Goal: Task Accomplishment & Management: Use online tool/utility

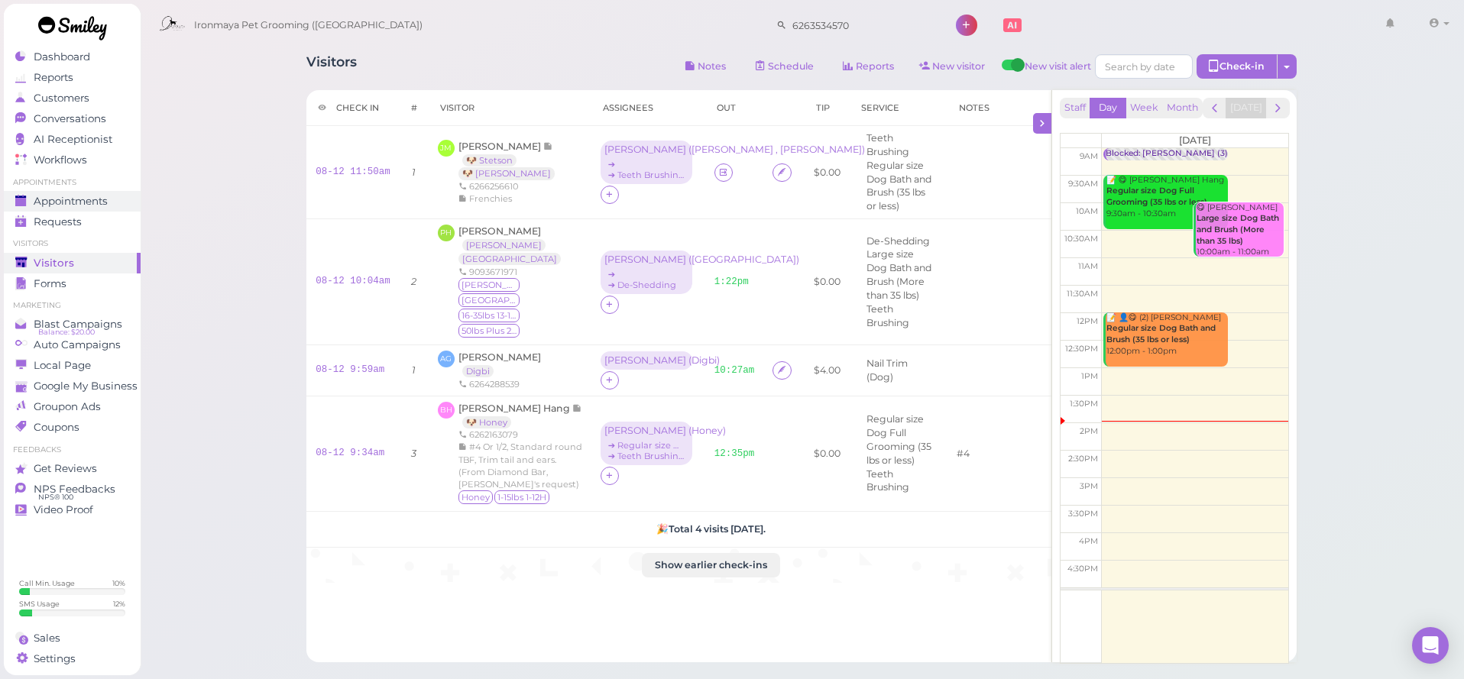
click at [34, 198] on span "Appointments" at bounding box center [71, 201] width 74 height 13
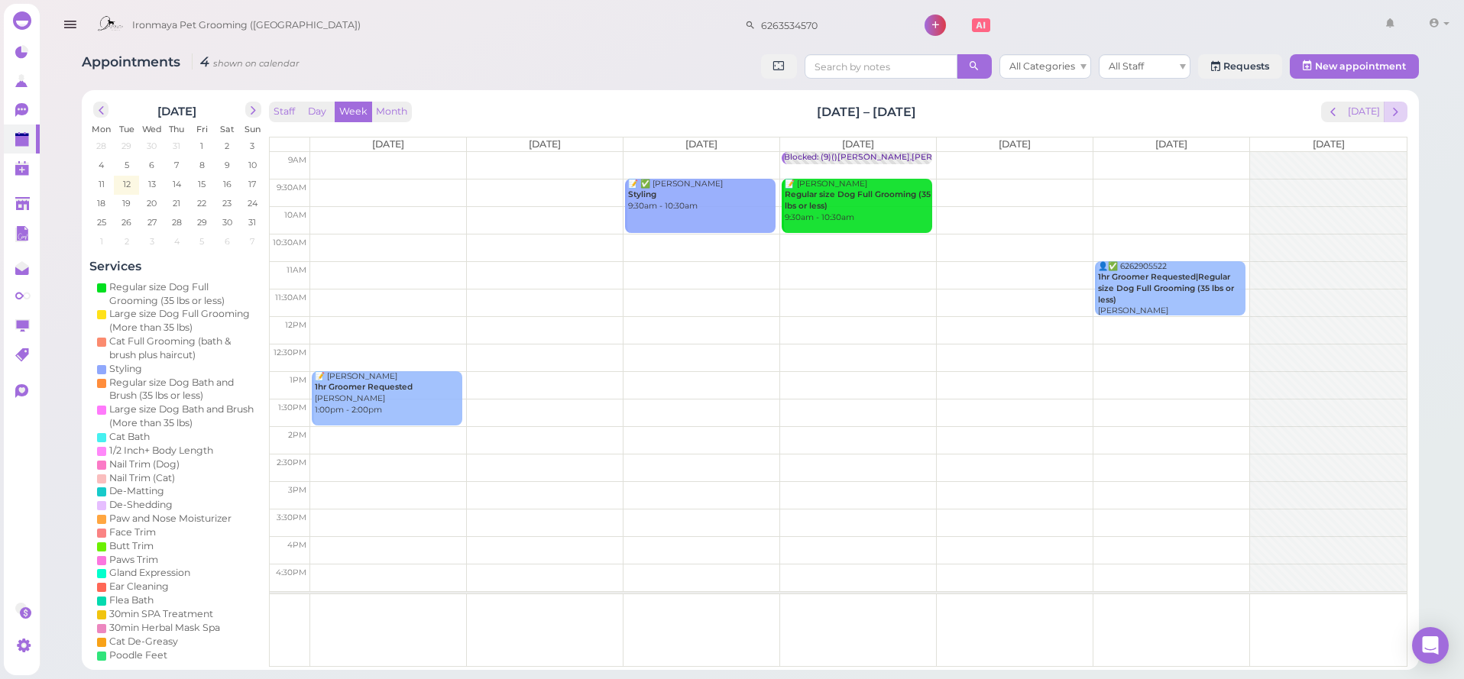
click at [1390, 110] on span "next" at bounding box center [1395, 112] width 15 height 15
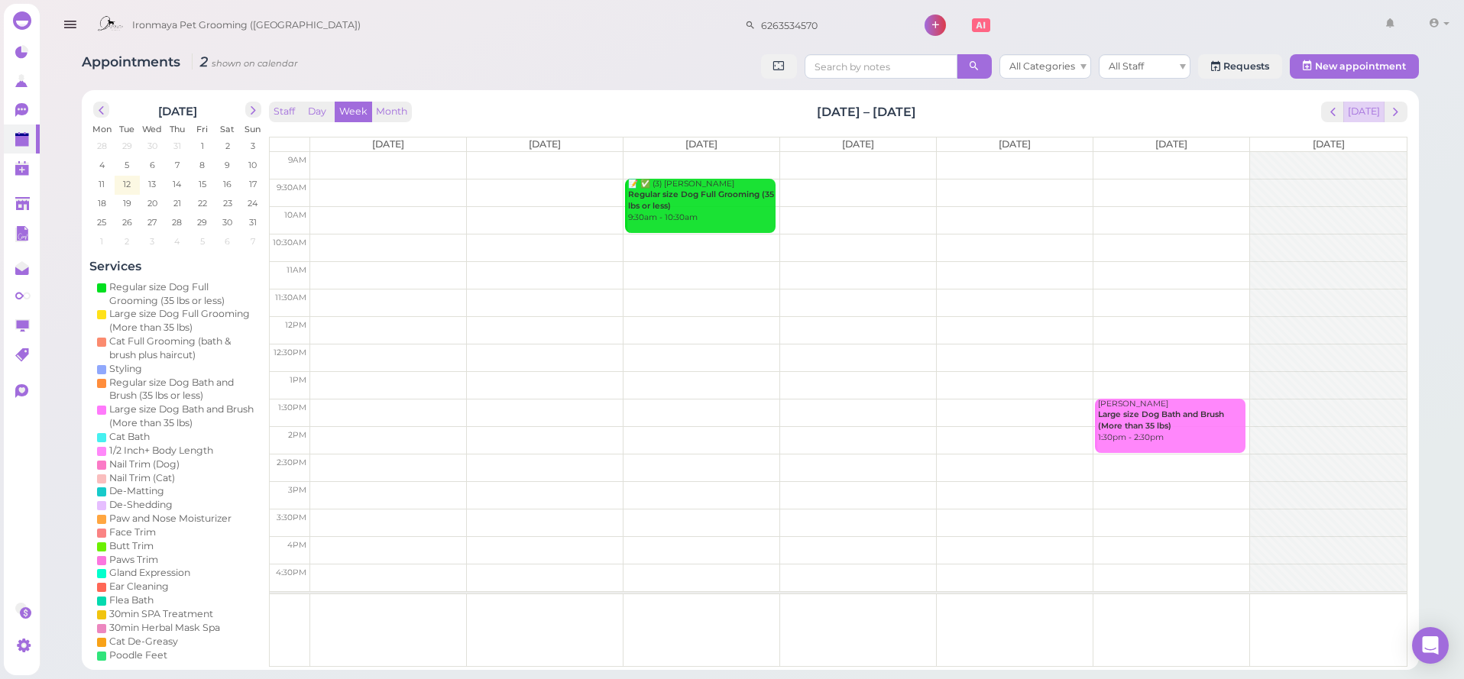
click at [1363, 113] on button "[DATE]" at bounding box center [1363, 112] width 41 height 21
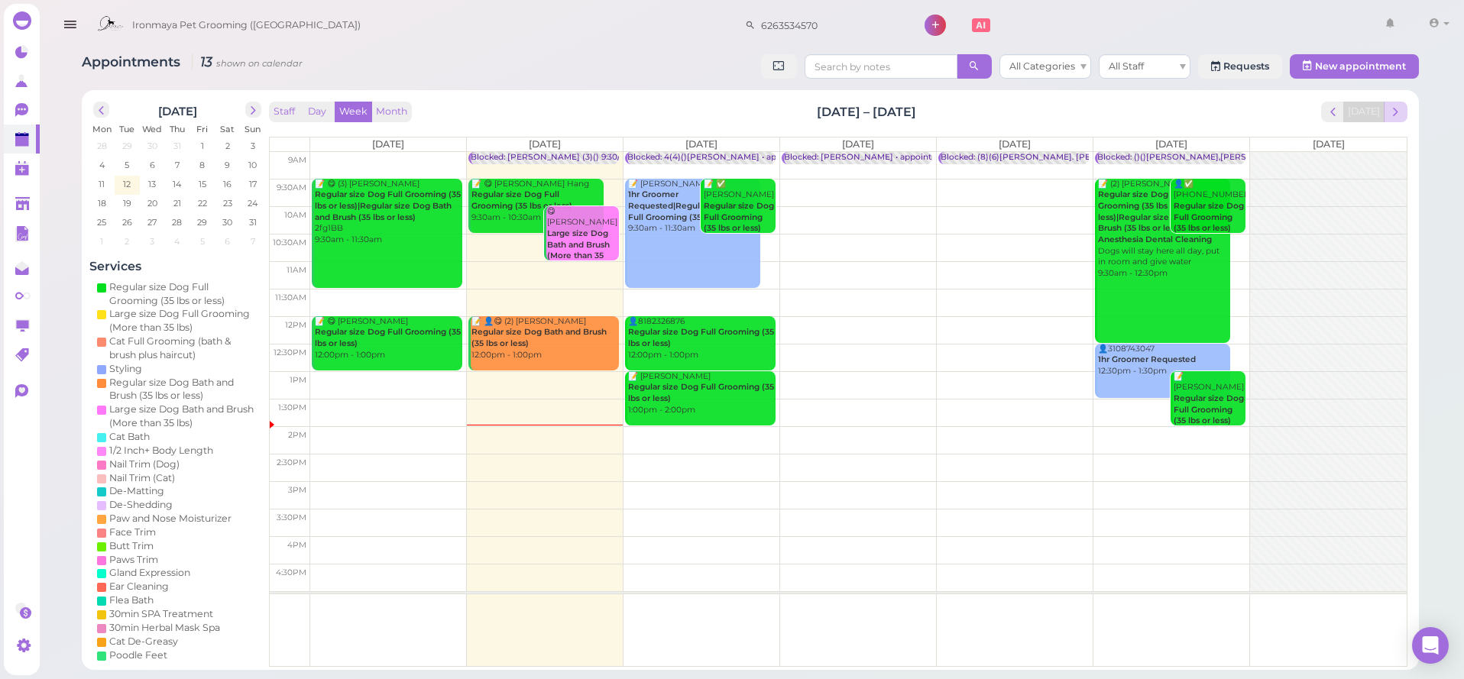
click at [1400, 105] on span "next" at bounding box center [1395, 112] width 15 height 15
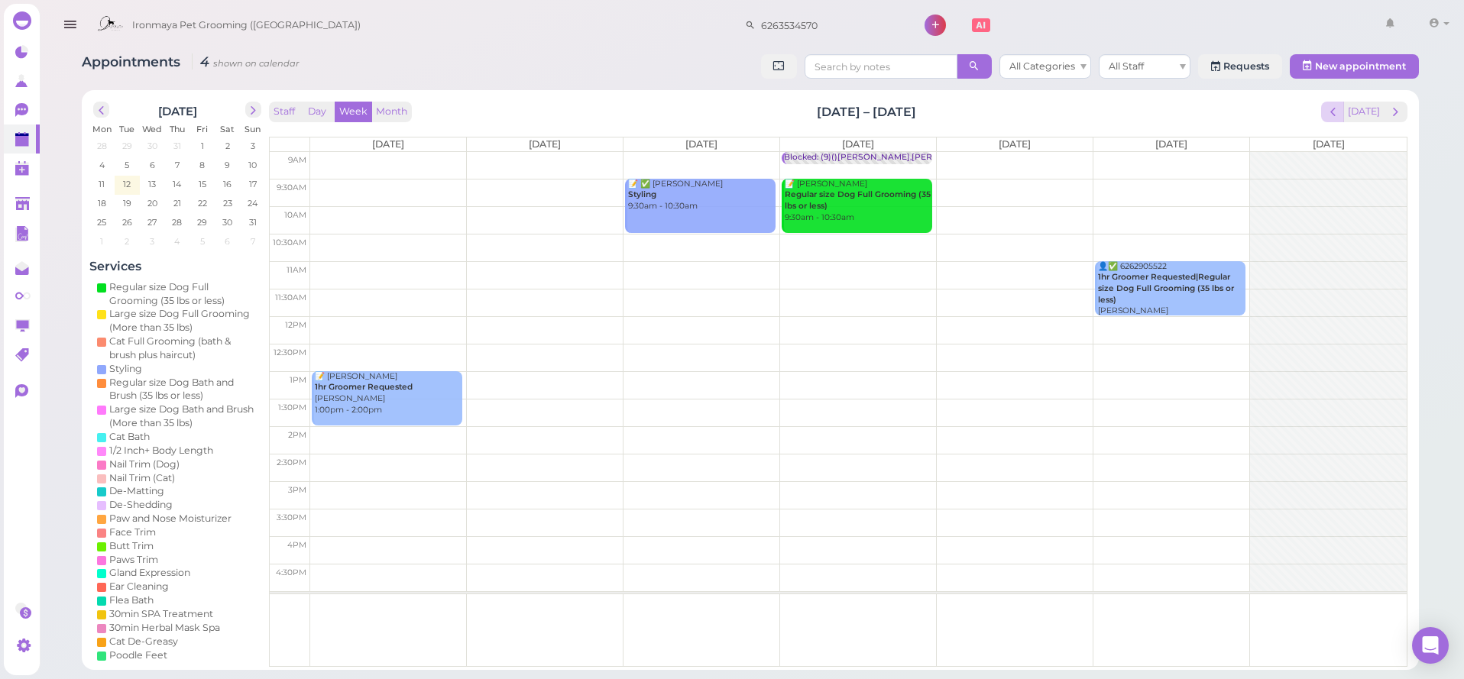
click at [1331, 112] on span "prev" at bounding box center [1332, 112] width 15 height 15
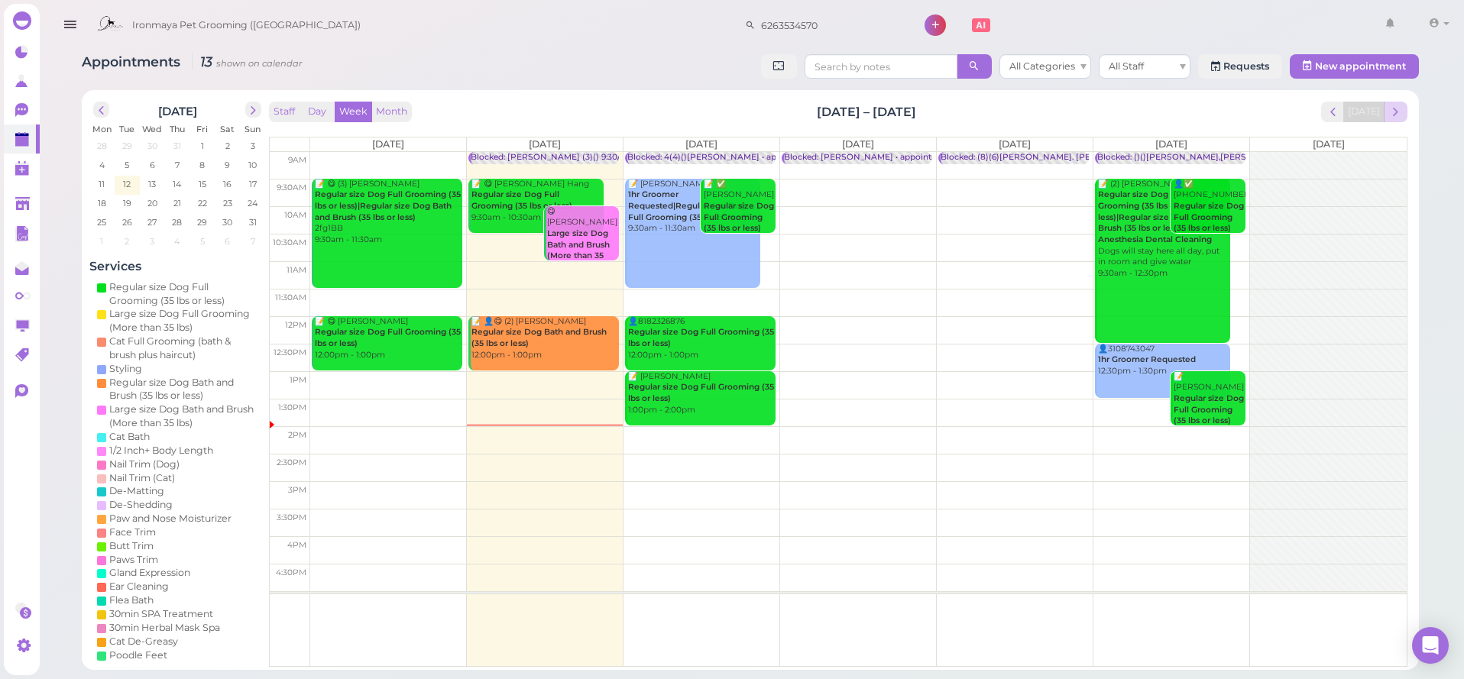
click at [1390, 109] on span "next" at bounding box center [1395, 112] width 15 height 15
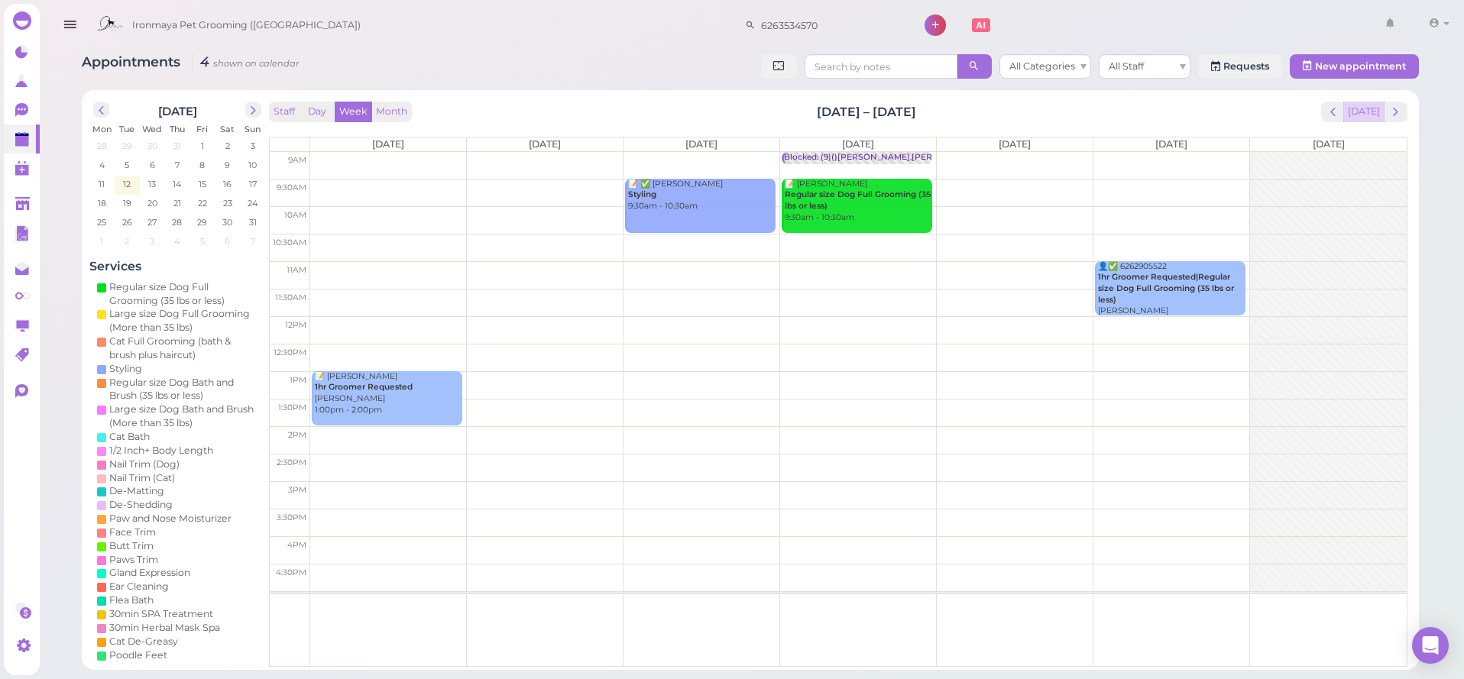
click at [1367, 110] on button "[DATE]" at bounding box center [1363, 112] width 41 height 21
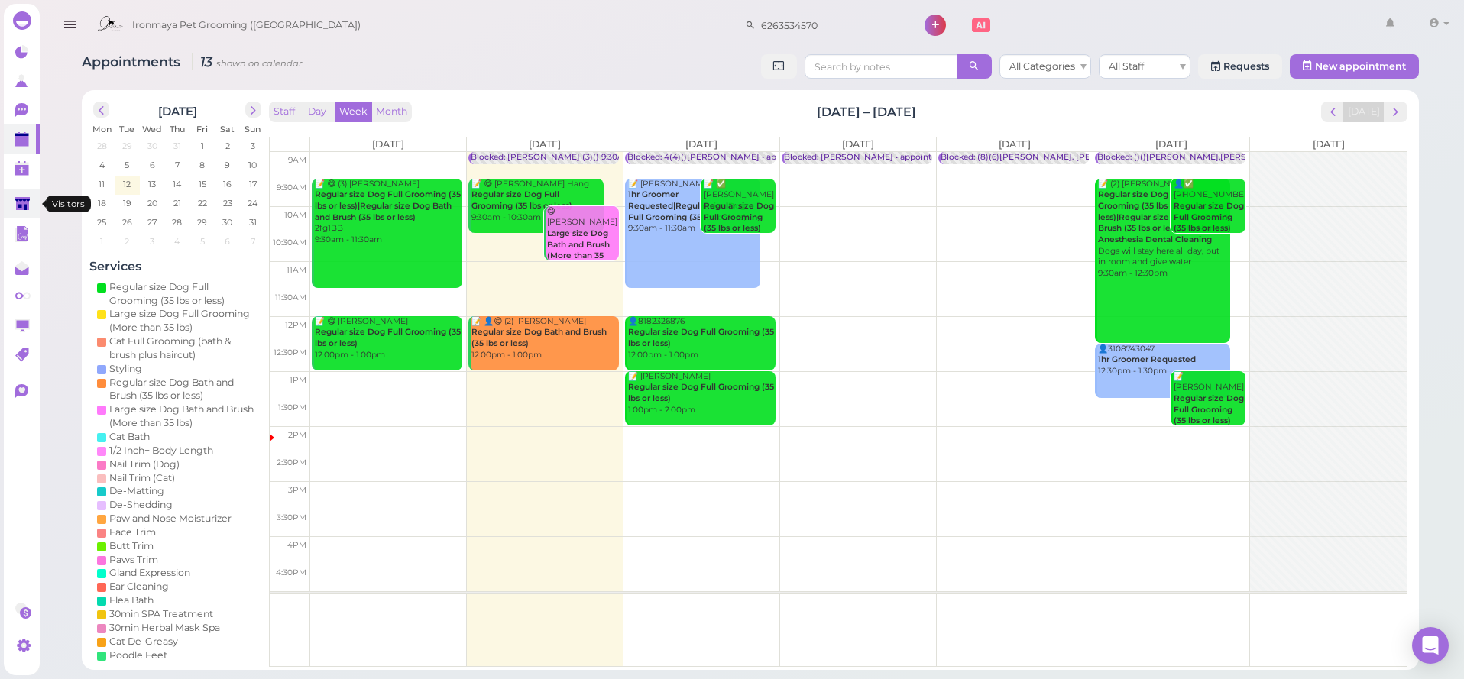
click at [27, 193] on link at bounding box center [22, 203] width 36 height 29
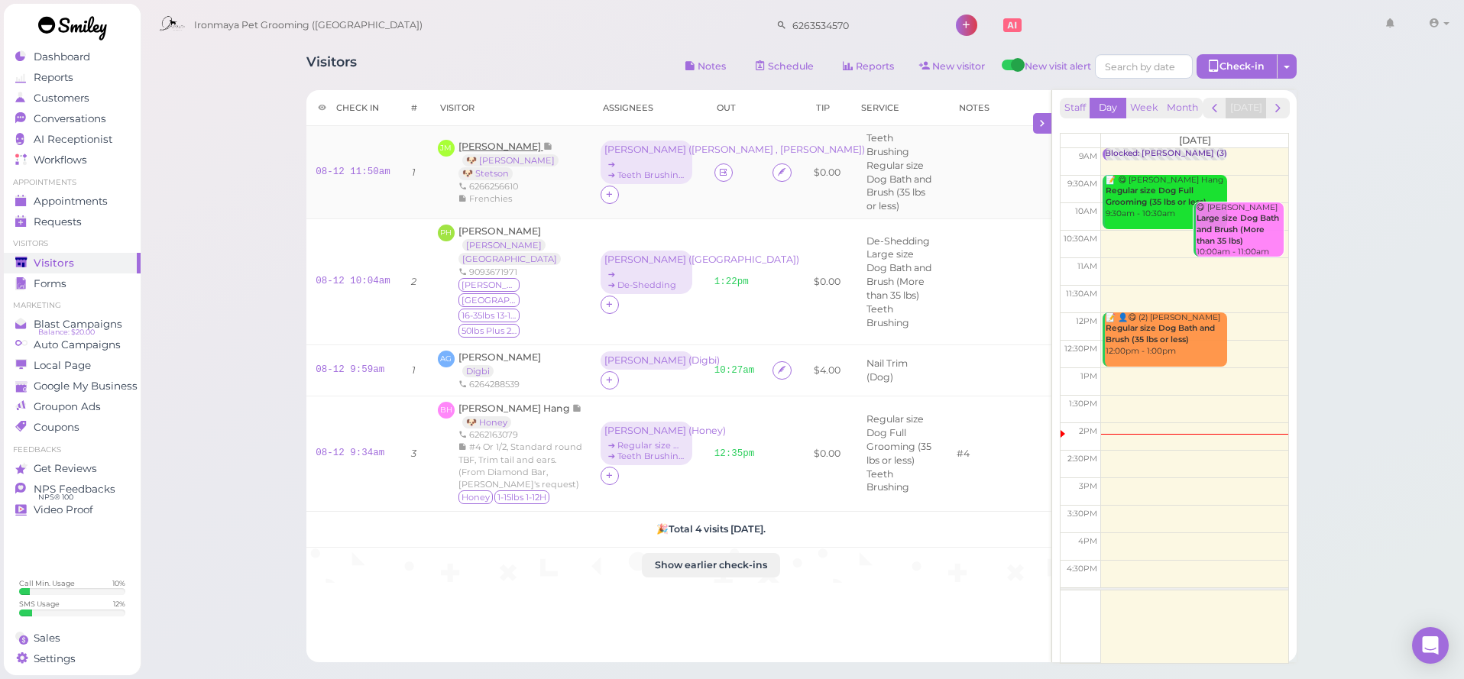
click at [479, 144] on span "[PERSON_NAME]" at bounding box center [500, 146] width 85 height 11
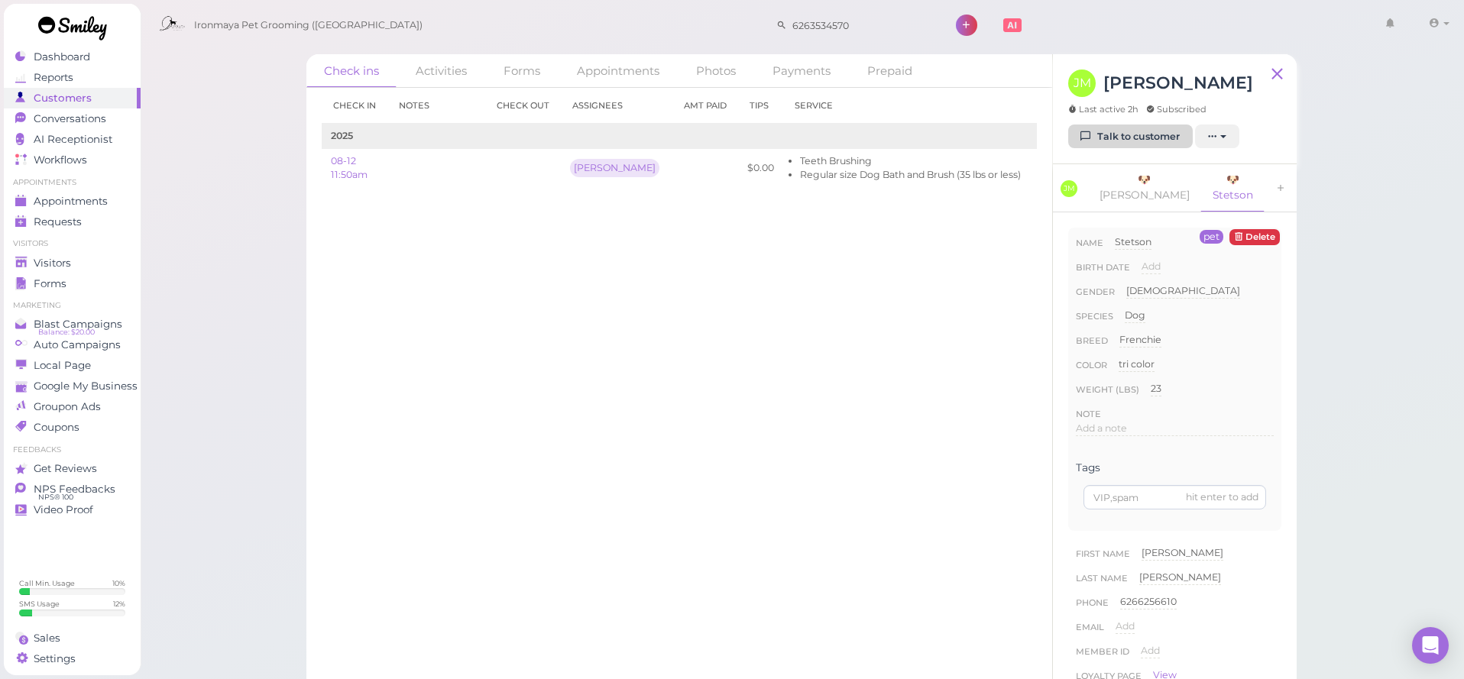
click at [1144, 125] on link "Talk to customer" at bounding box center [1130, 137] width 125 height 24
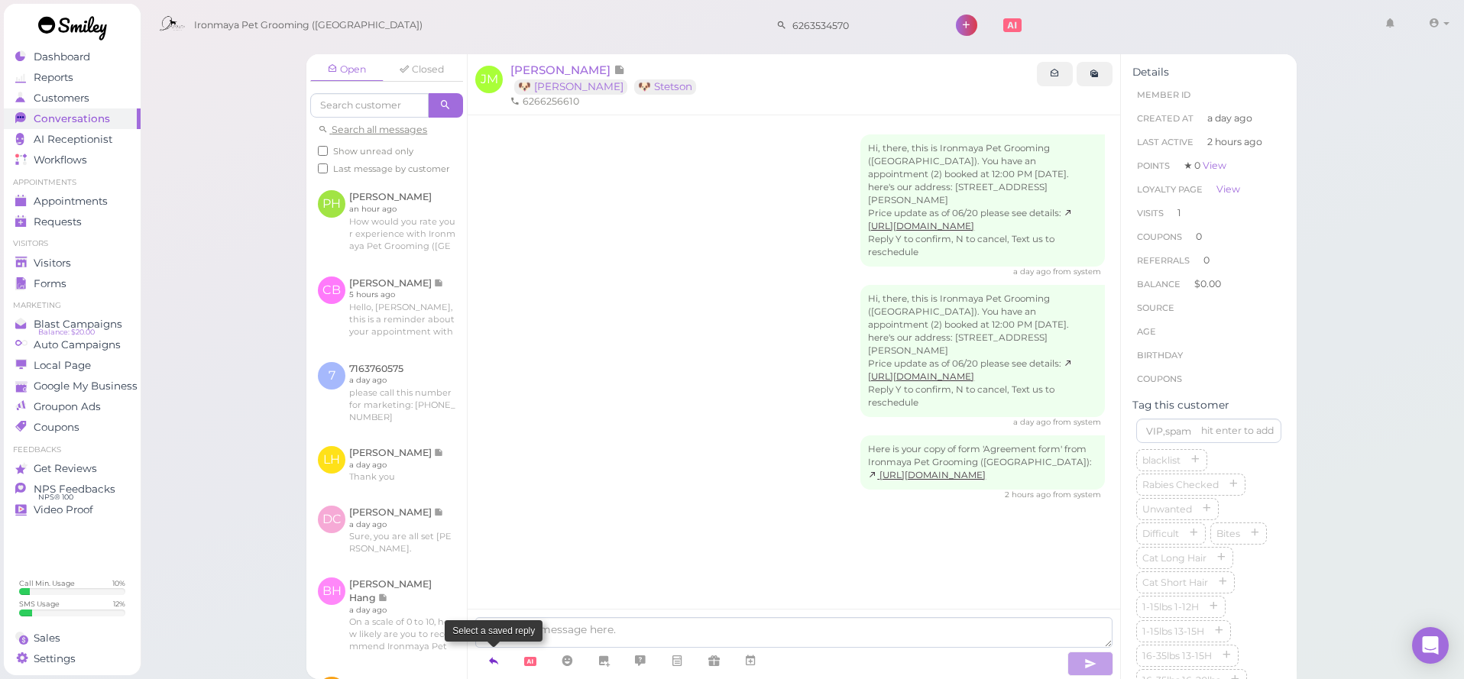
click at [496, 665] on icon at bounding box center [493, 660] width 12 height 15
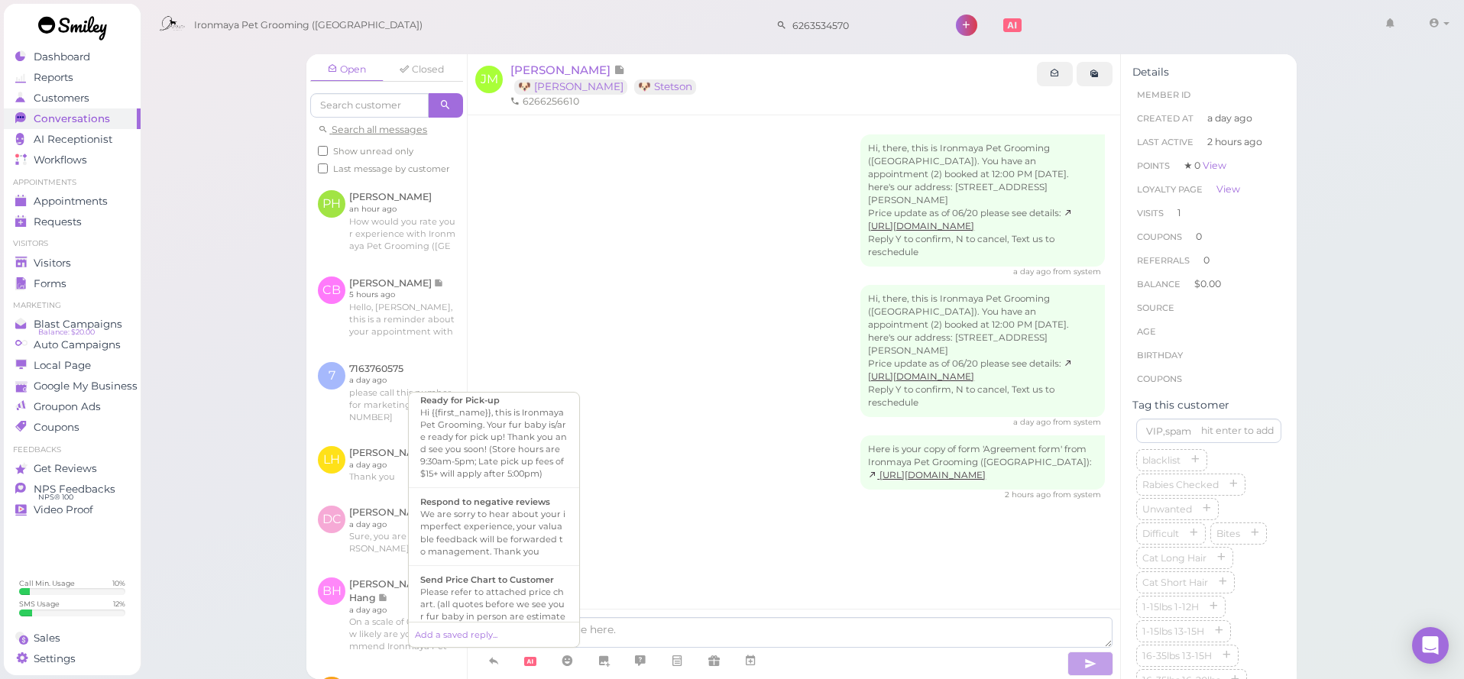
scroll to position [515, 0]
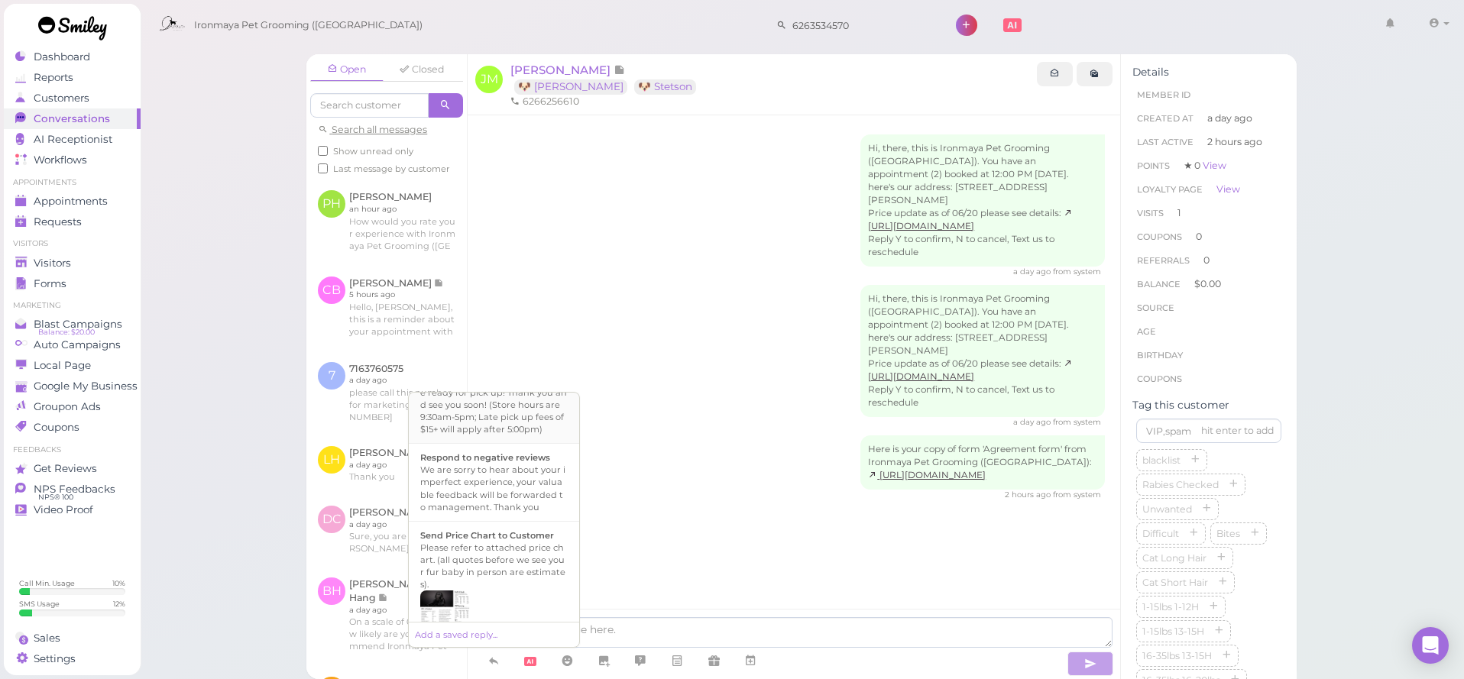
click at [532, 435] on li "Ready for Pick-up Hi {{first_name}}, this is Ironmaya Pet Grooming. Your fur ba…" at bounding box center [494, 392] width 170 height 102
type textarea "Hi {{first_name}}, this is Ironmaya Pet Grooming. Your fur baby is/are ready fo…"
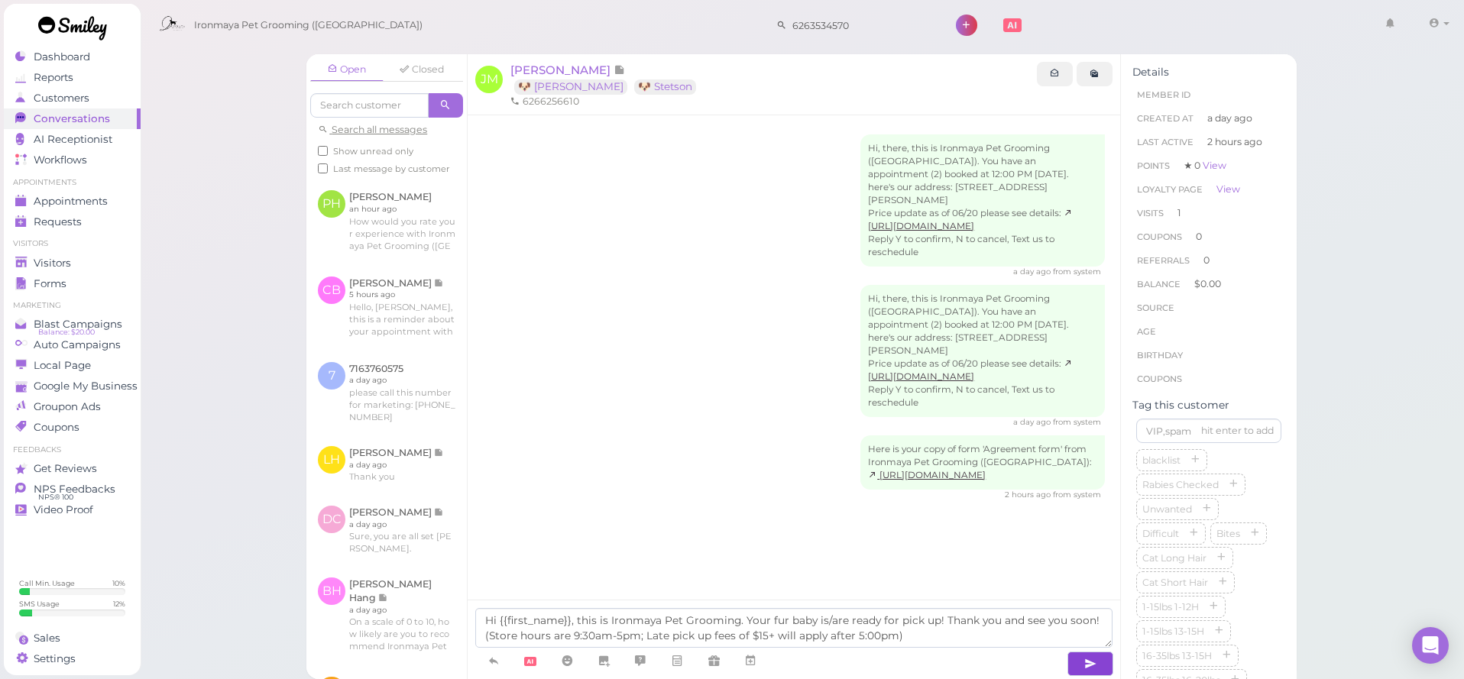
click at [1080, 669] on button "button" at bounding box center [1090, 664] width 46 height 24
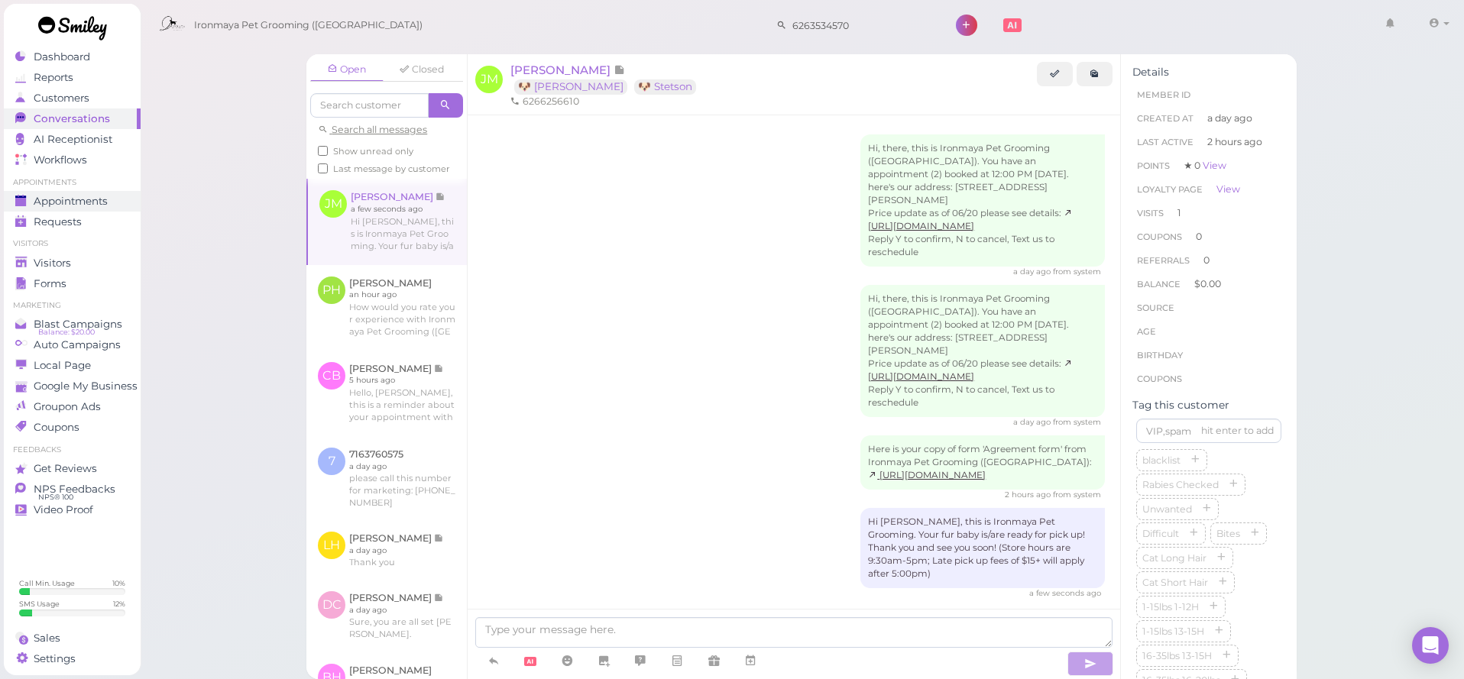
click at [56, 195] on span "Appointments" at bounding box center [71, 201] width 74 height 13
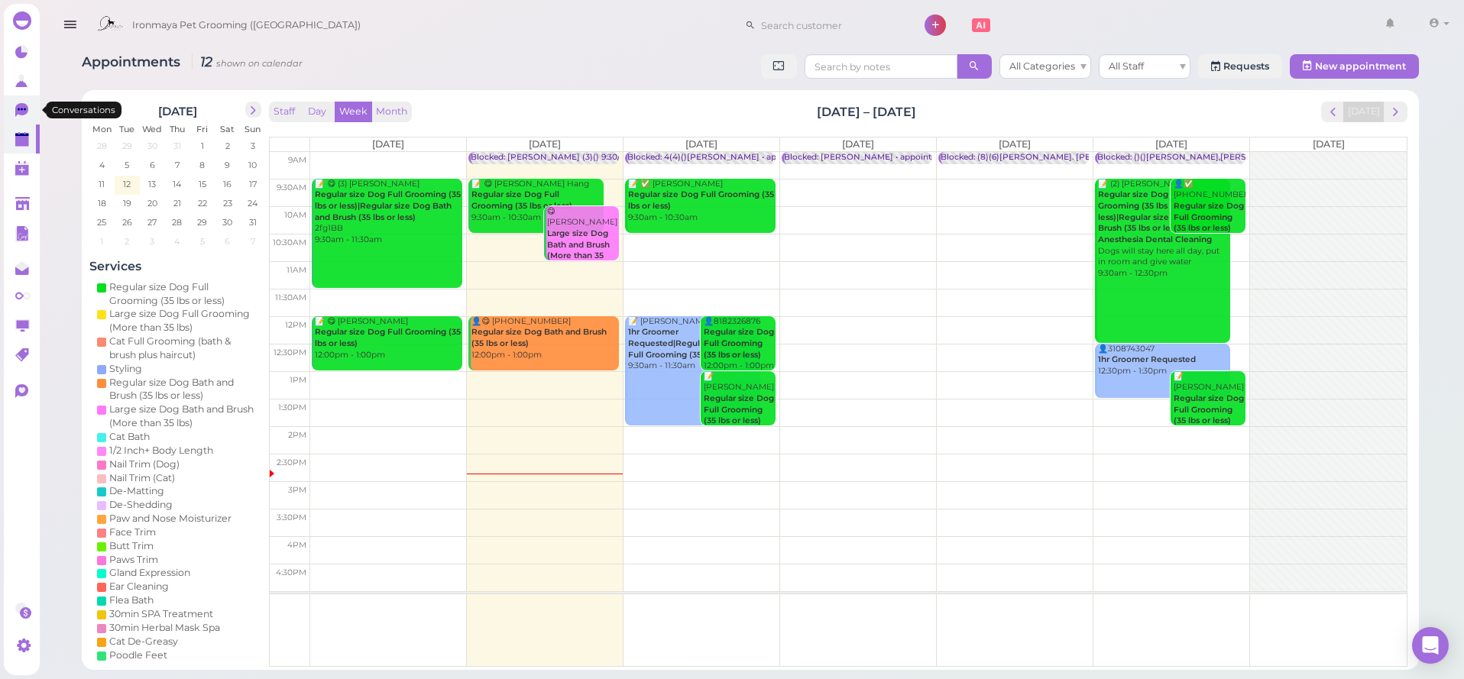
click at [17, 112] on icon at bounding box center [21, 110] width 13 height 14
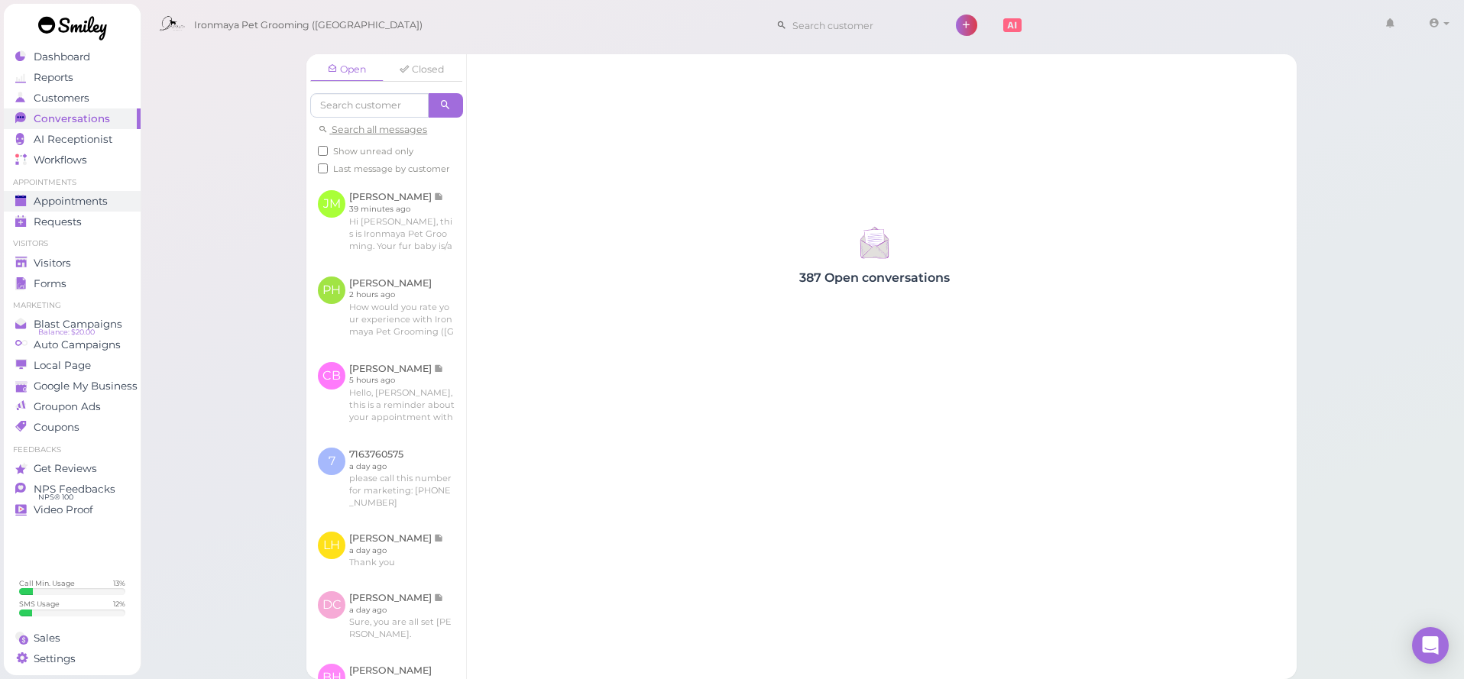
click at [91, 202] on span "Appointments" at bounding box center [71, 201] width 74 height 13
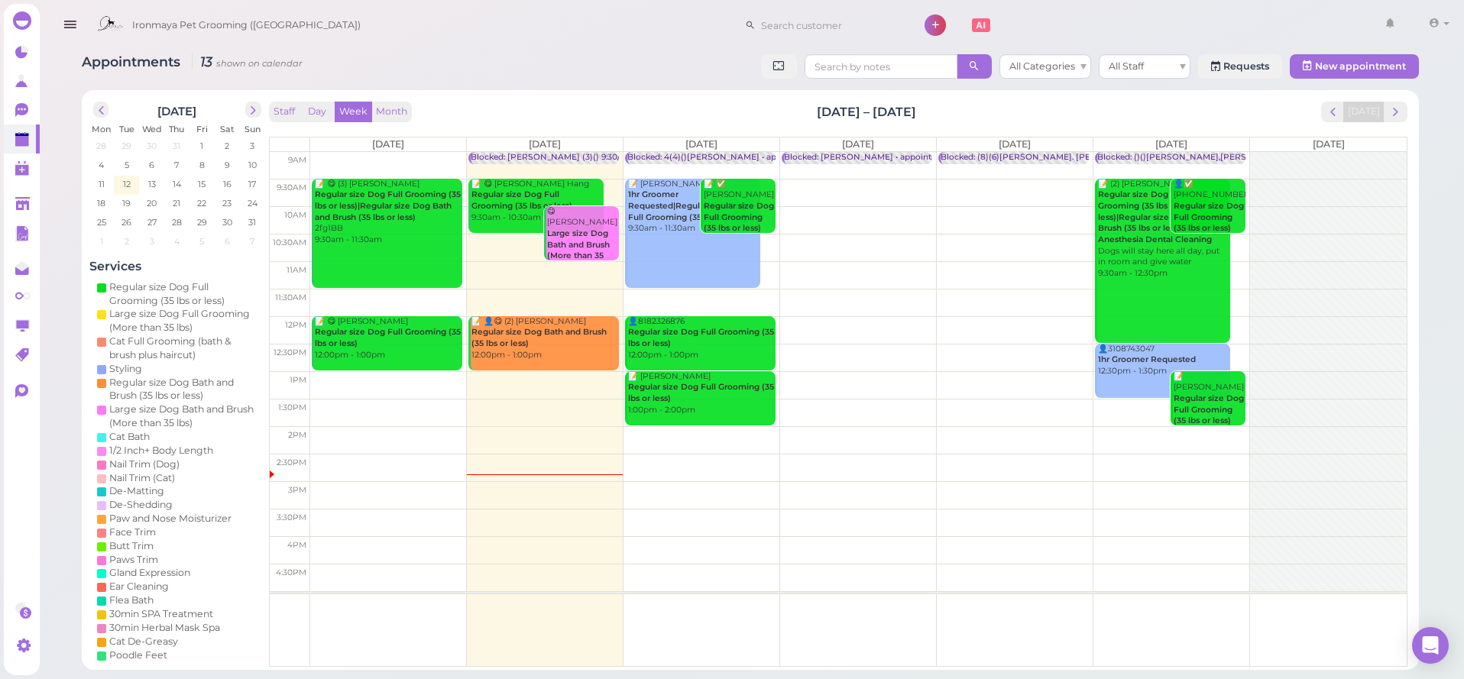
click at [256, 5] on span "Ironmaya Pet Grooming ([GEOGRAPHIC_DATA])" at bounding box center [246, 25] width 228 height 43
click at [25, 206] on icon at bounding box center [22, 204] width 15 height 11
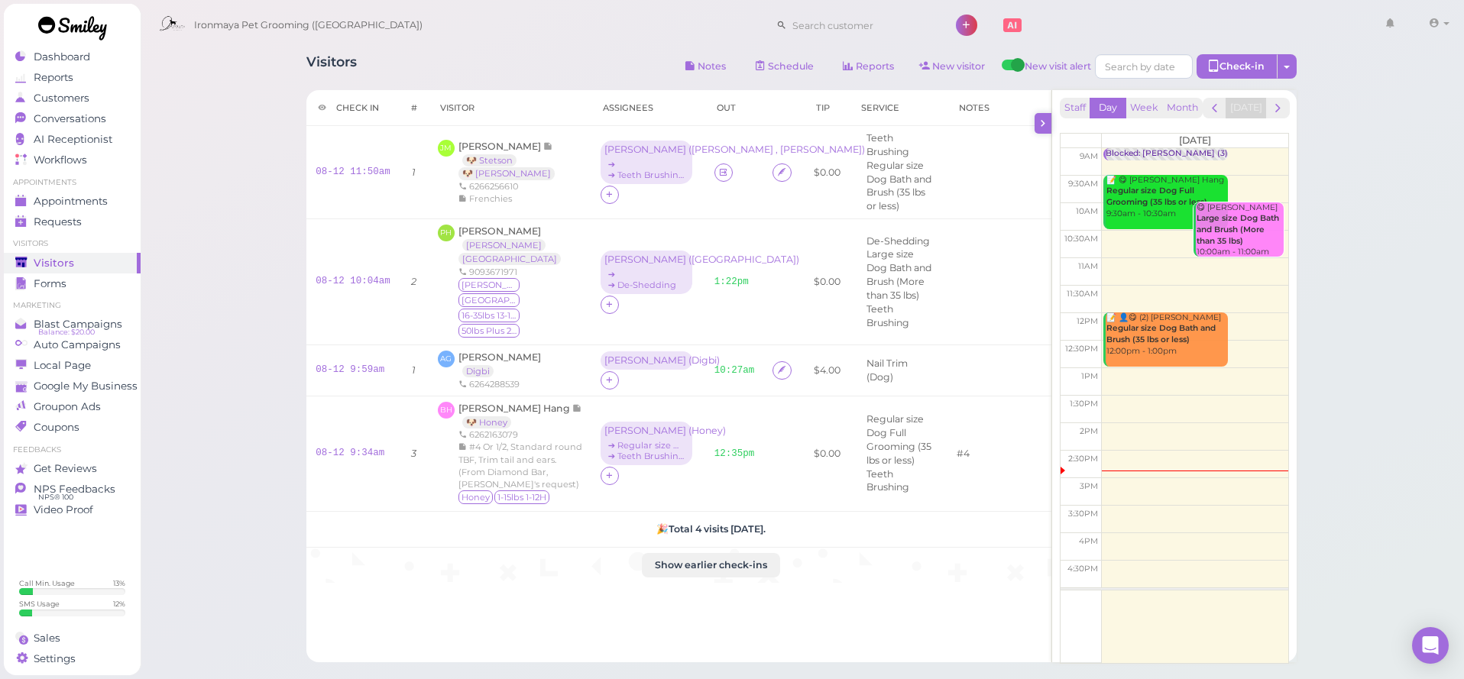
click at [1040, 131] on icon at bounding box center [1043, 123] width 14 height 16
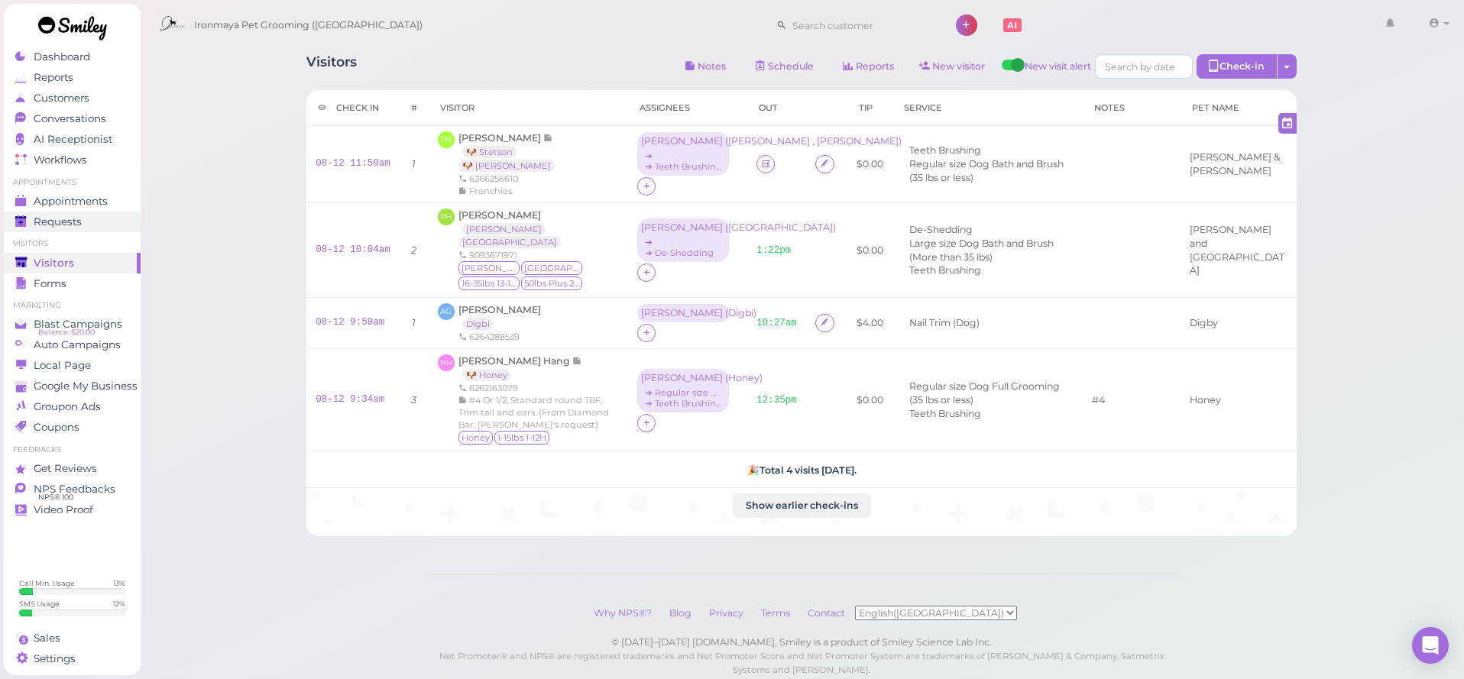
click at [53, 212] on link "Requests 0" at bounding box center [72, 222] width 137 height 21
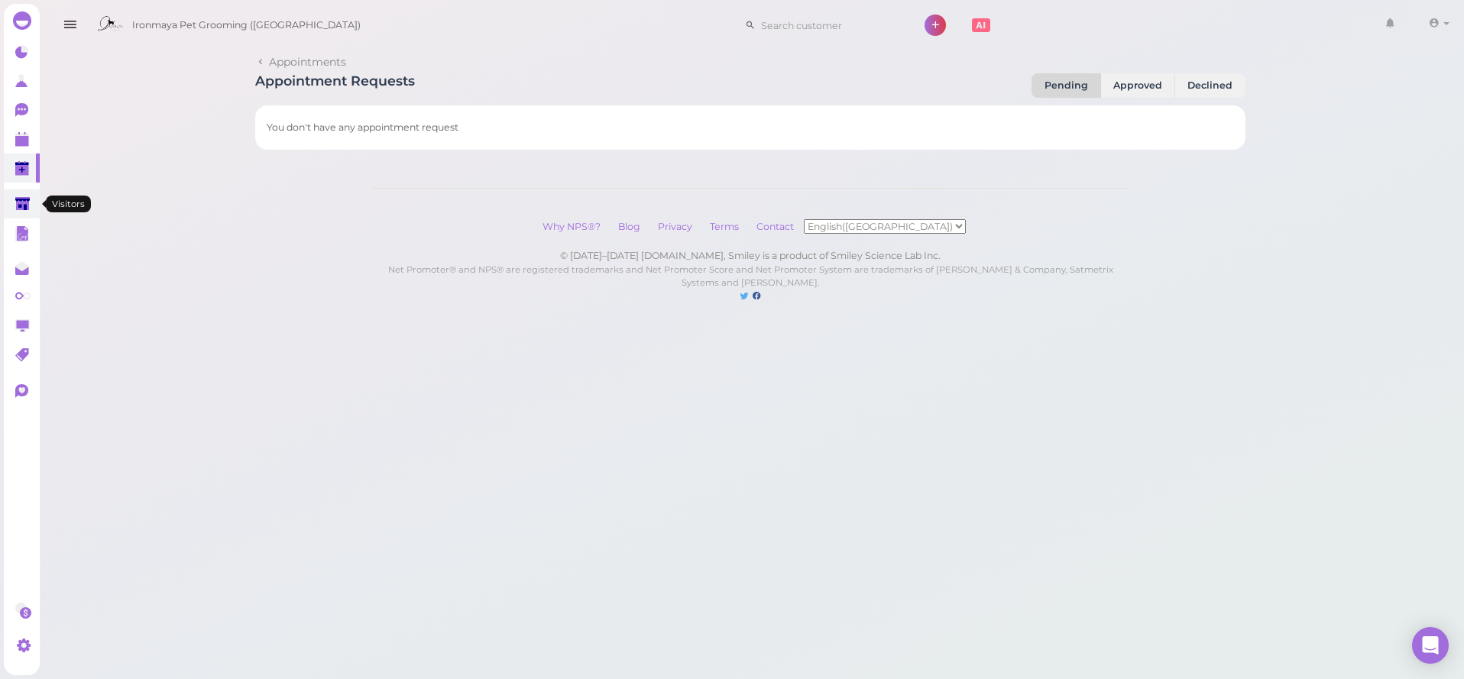
click at [14, 204] on link at bounding box center [22, 203] width 36 height 29
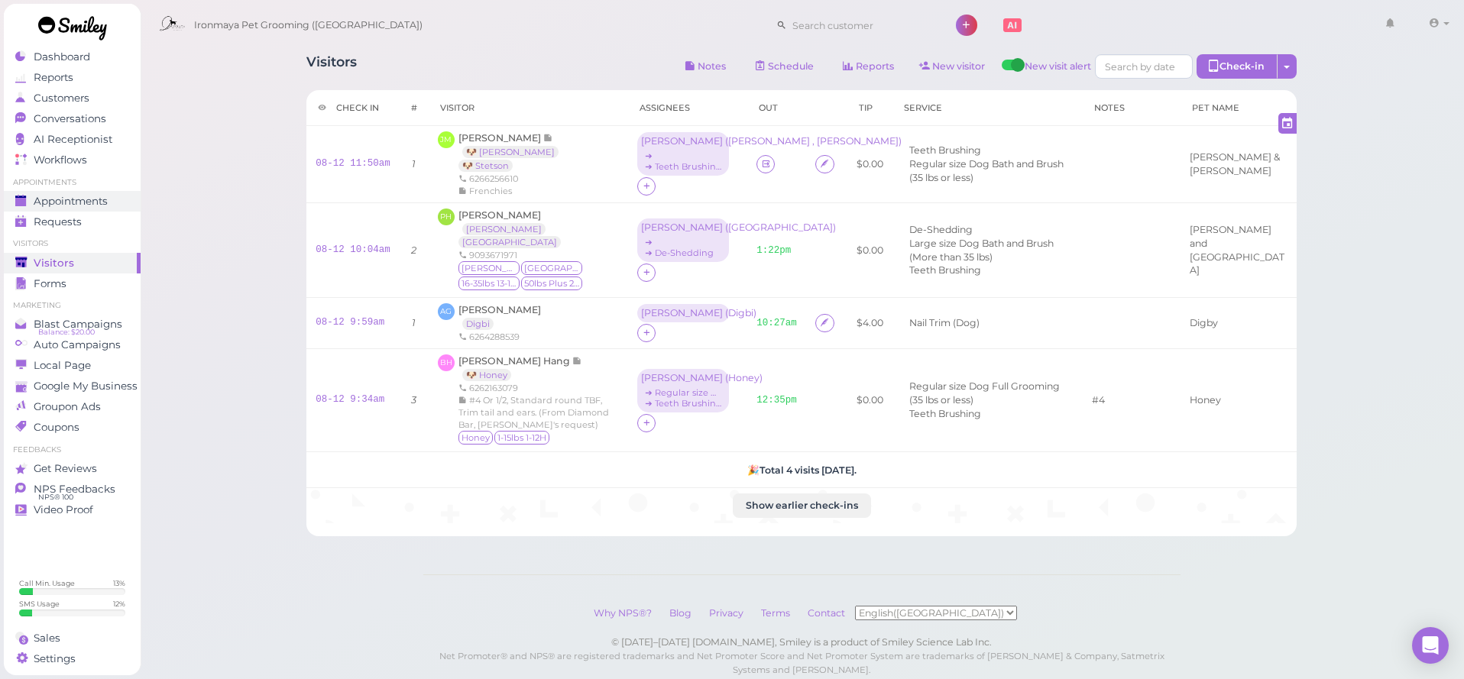
click at [102, 200] on span "Appointments" at bounding box center [71, 201] width 74 height 13
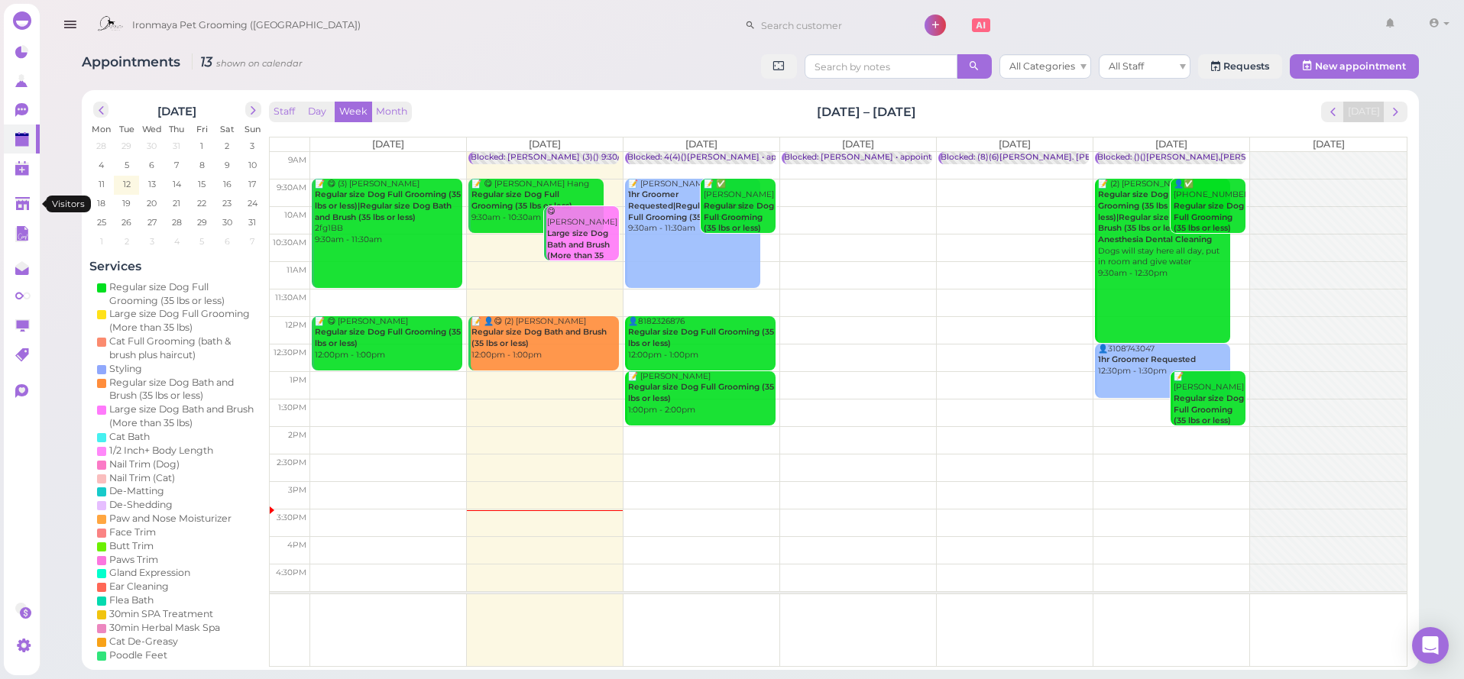
click at [30, 199] on icon at bounding box center [23, 205] width 16 height 16
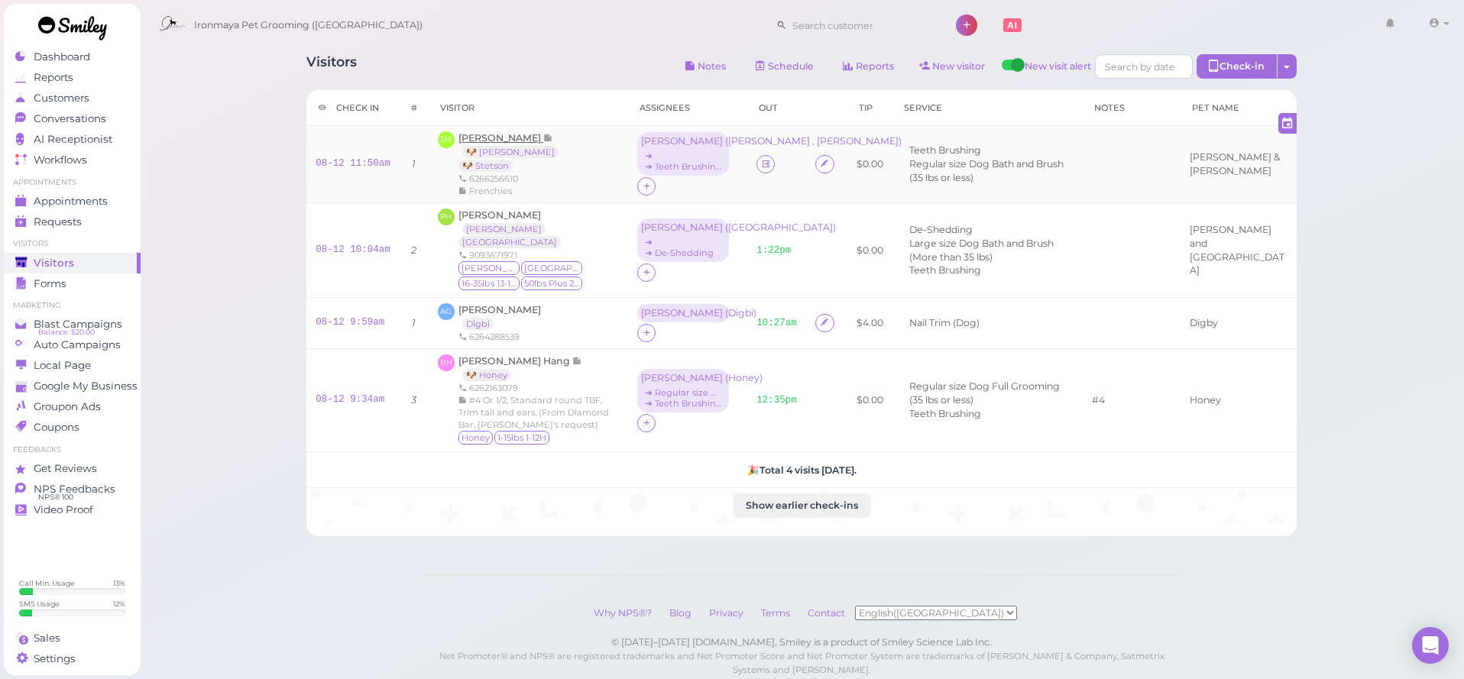
click at [491, 141] on span "[PERSON_NAME]" at bounding box center [500, 137] width 85 height 11
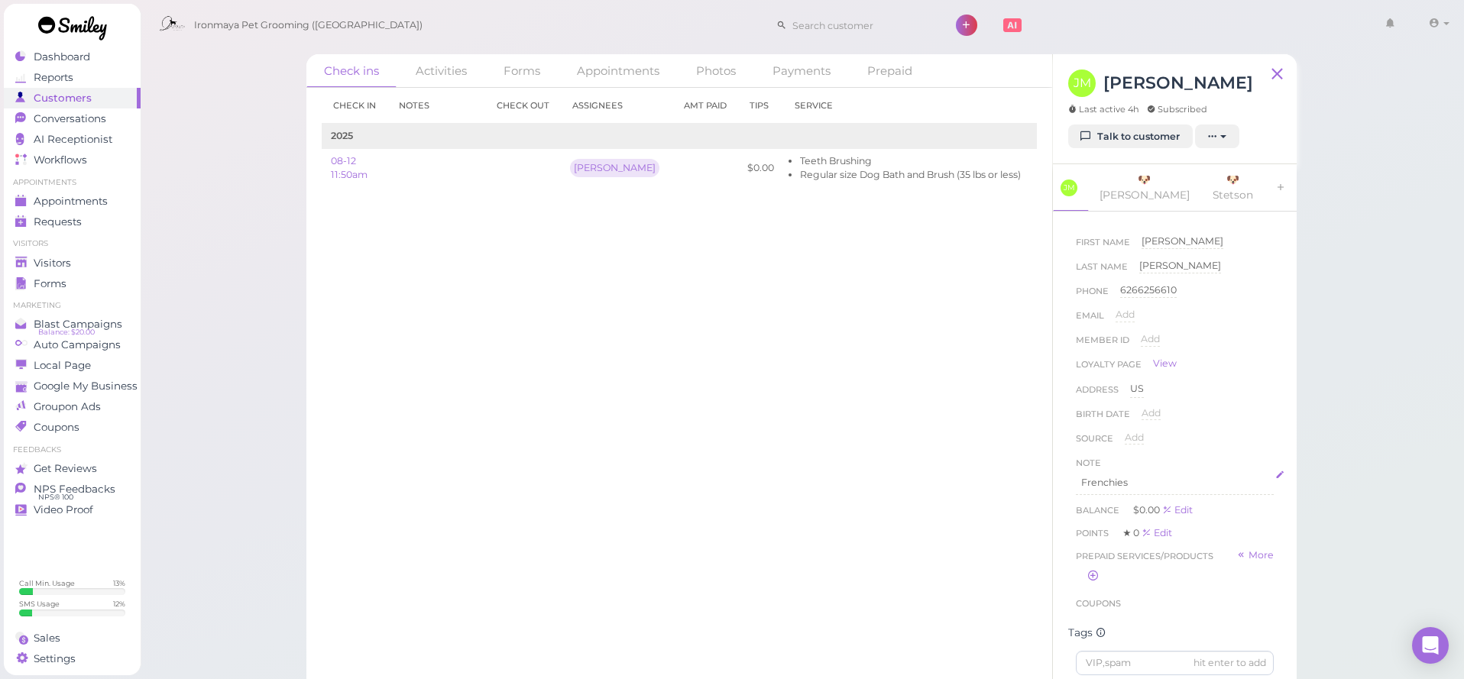
click at [1140, 476] on p "Frenchies" at bounding box center [1174, 483] width 187 height 14
click at [1092, 616] on button "Done" at bounding box center [1092, 624] width 34 height 16
click at [1220, 503] on p "y34355866 mullins jefreee" at bounding box center [1174, 510] width 187 height 14
click at [1108, 616] on button "Done" at bounding box center [1092, 624] width 34 height 16
click at [122, 257] on div "Visitors" at bounding box center [70, 263] width 110 height 13
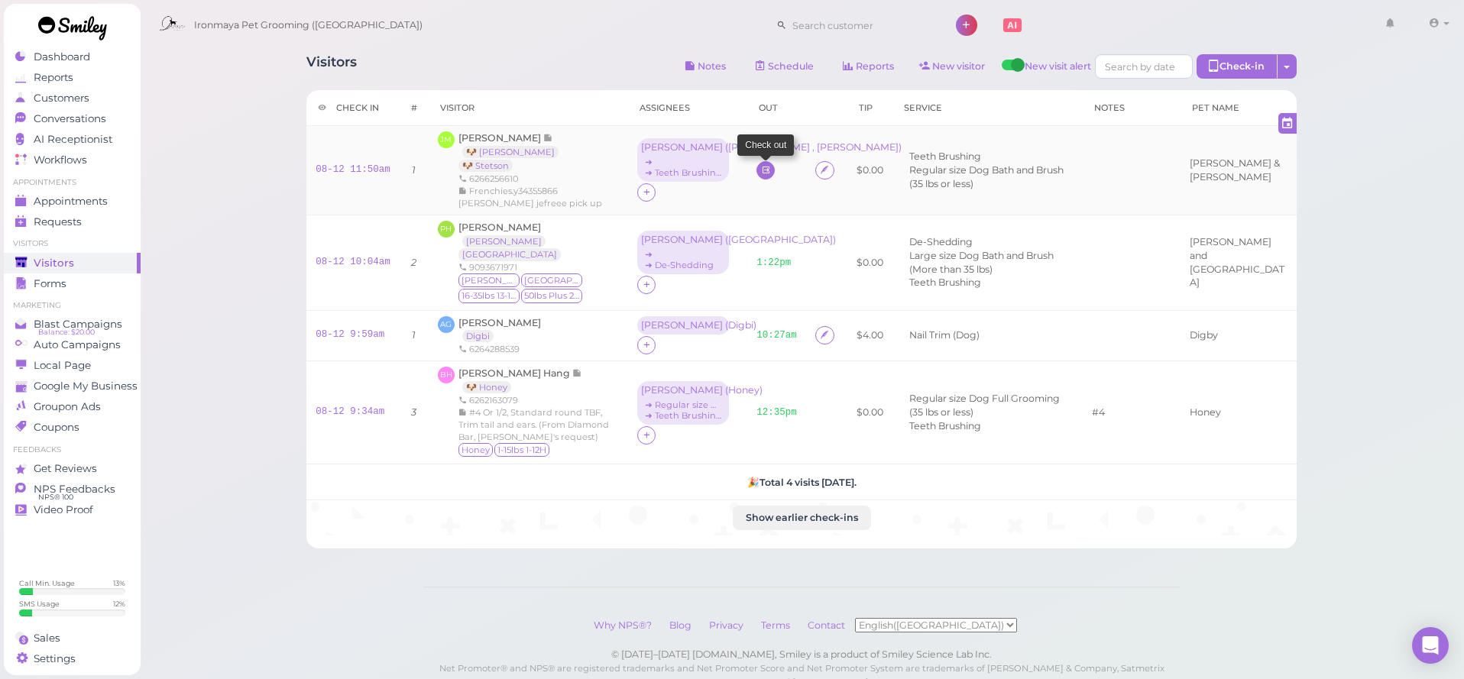
click at [758, 162] on link at bounding box center [765, 170] width 18 height 18
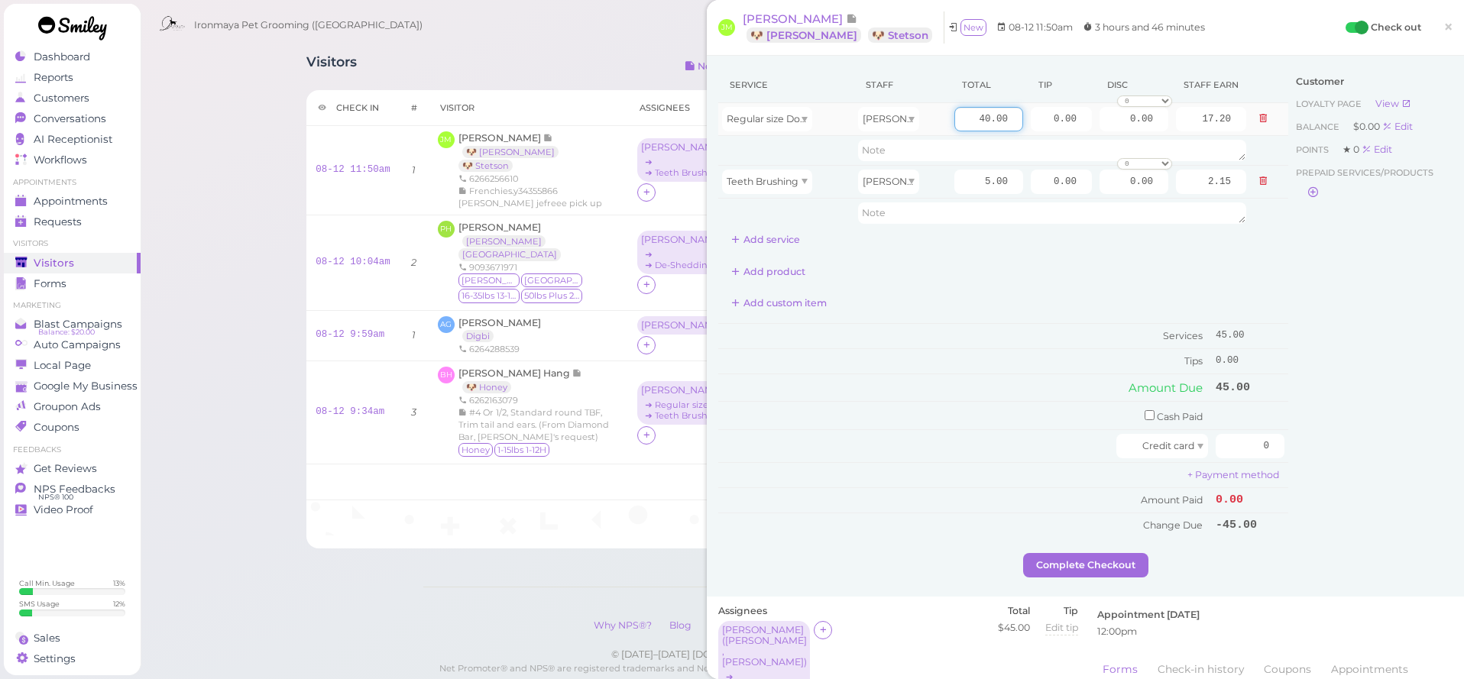
click at [972, 119] on input "40.00" at bounding box center [988, 119] width 69 height 24
type input "50"
type input "21.50"
click at [771, 238] on button "Add service" at bounding box center [765, 240] width 95 height 24
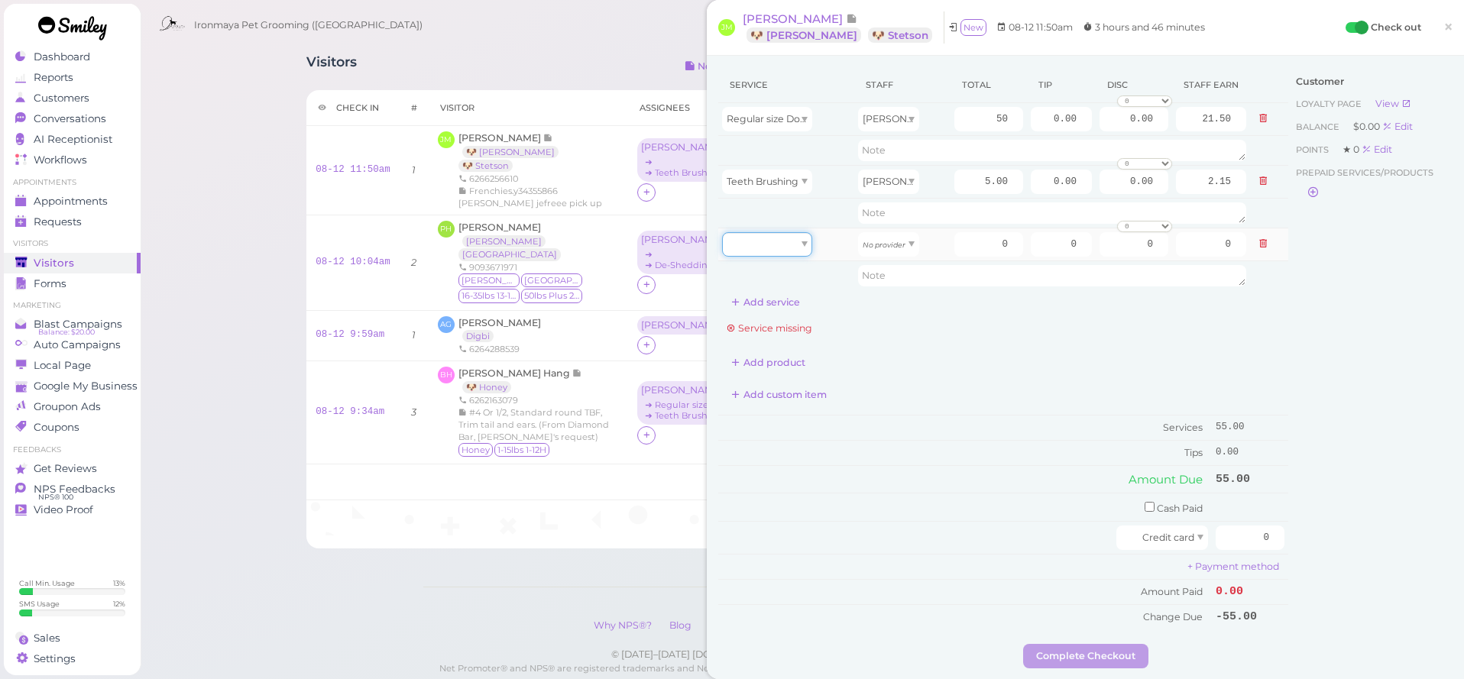
click at [776, 245] on div at bounding box center [767, 244] width 90 height 24
type input "40.00"
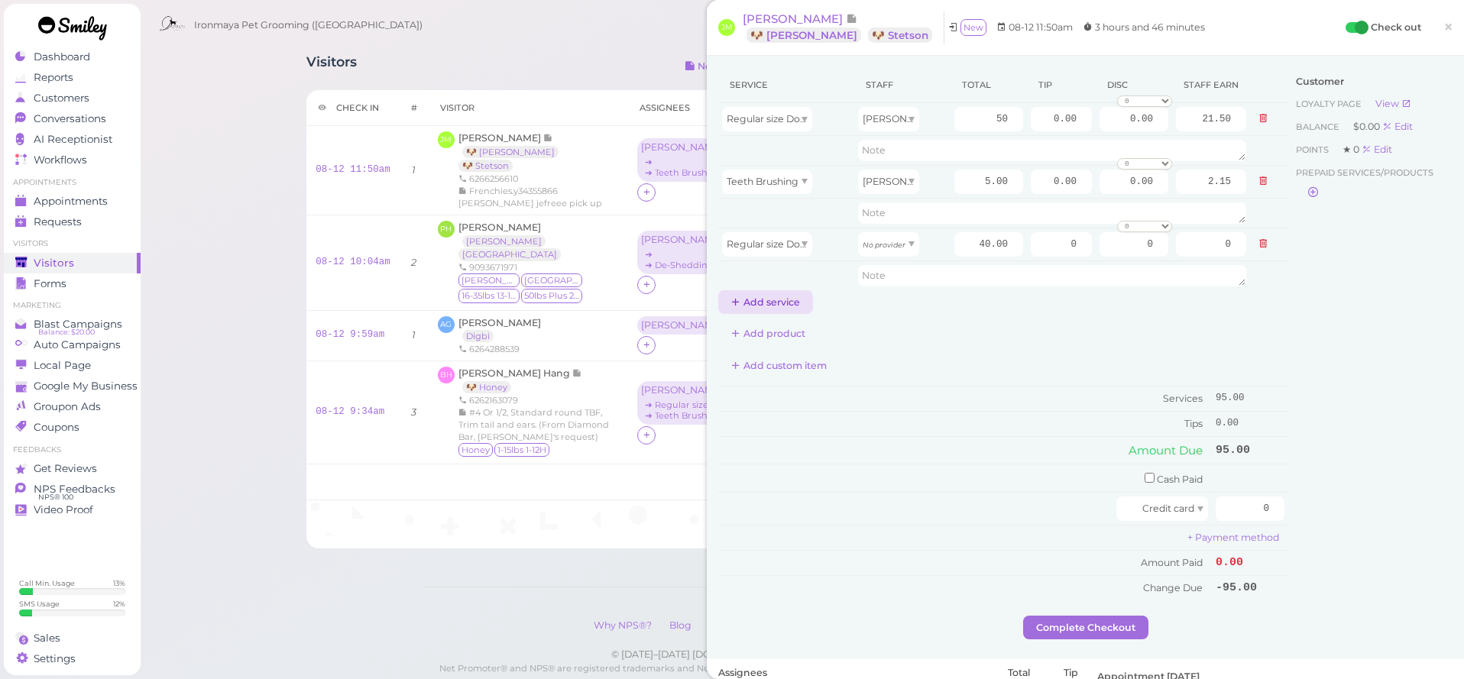
click at [785, 301] on button "Add service" at bounding box center [765, 302] width 95 height 24
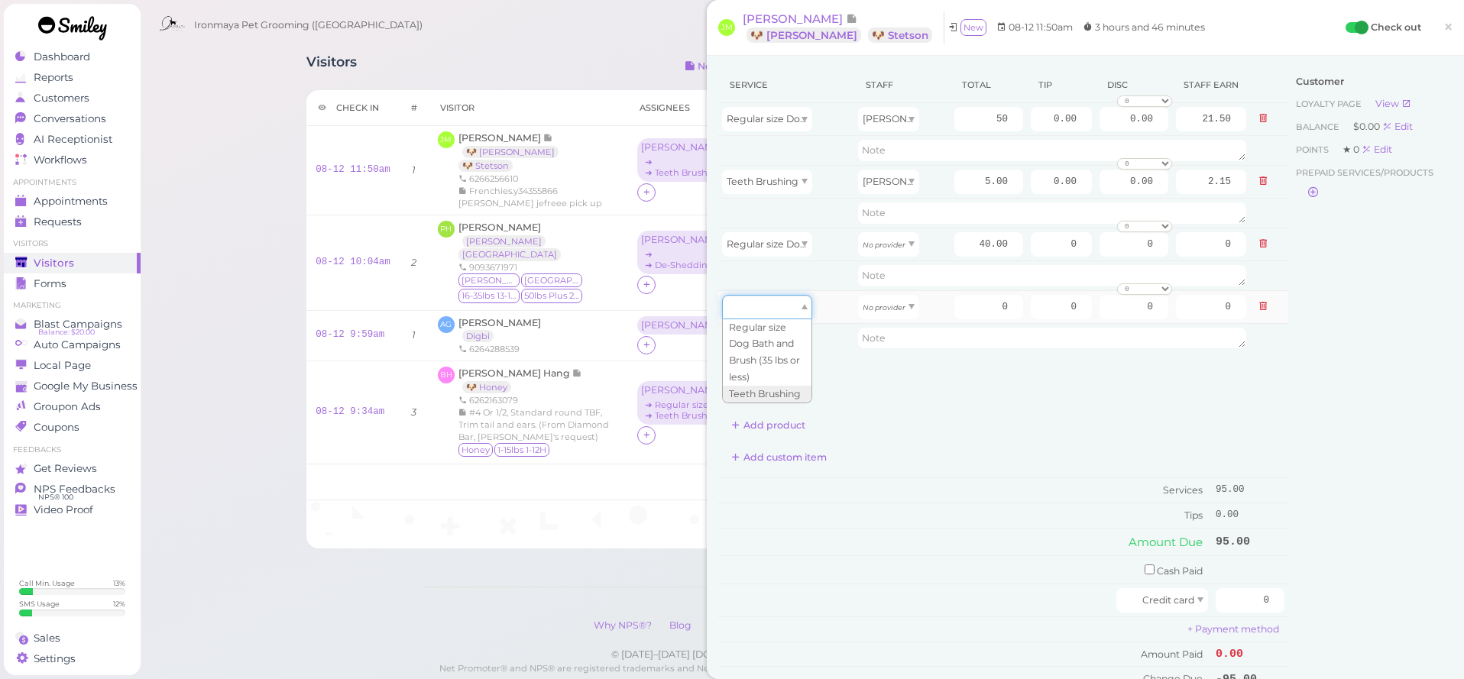
click at [784, 317] on div at bounding box center [767, 307] width 90 height 24
drag, startPoint x: 761, startPoint y: 390, endPoint x: 769, endPoint y: 378, distance: 14.2
type input "5.00"
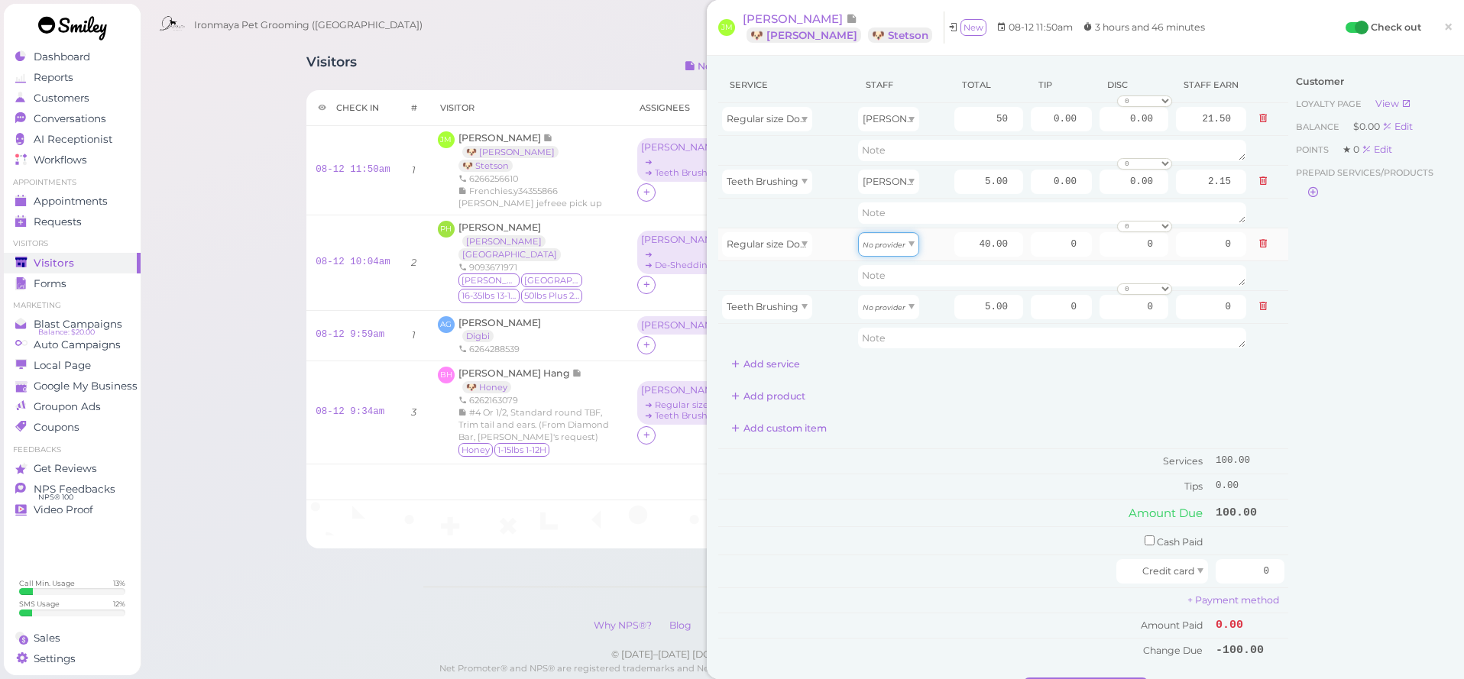
click at [883, 241] on icon "No provider" at bounding box center [883, 245] width 43 height 8
type input "17.20"
click at [894, 301] on span "No provider" at bounding box center [883, 306] width 43 height 11
type input "2.15"
click at [967, 246] on input "40.00" at bounding box center [988, 244] width 69 height 24
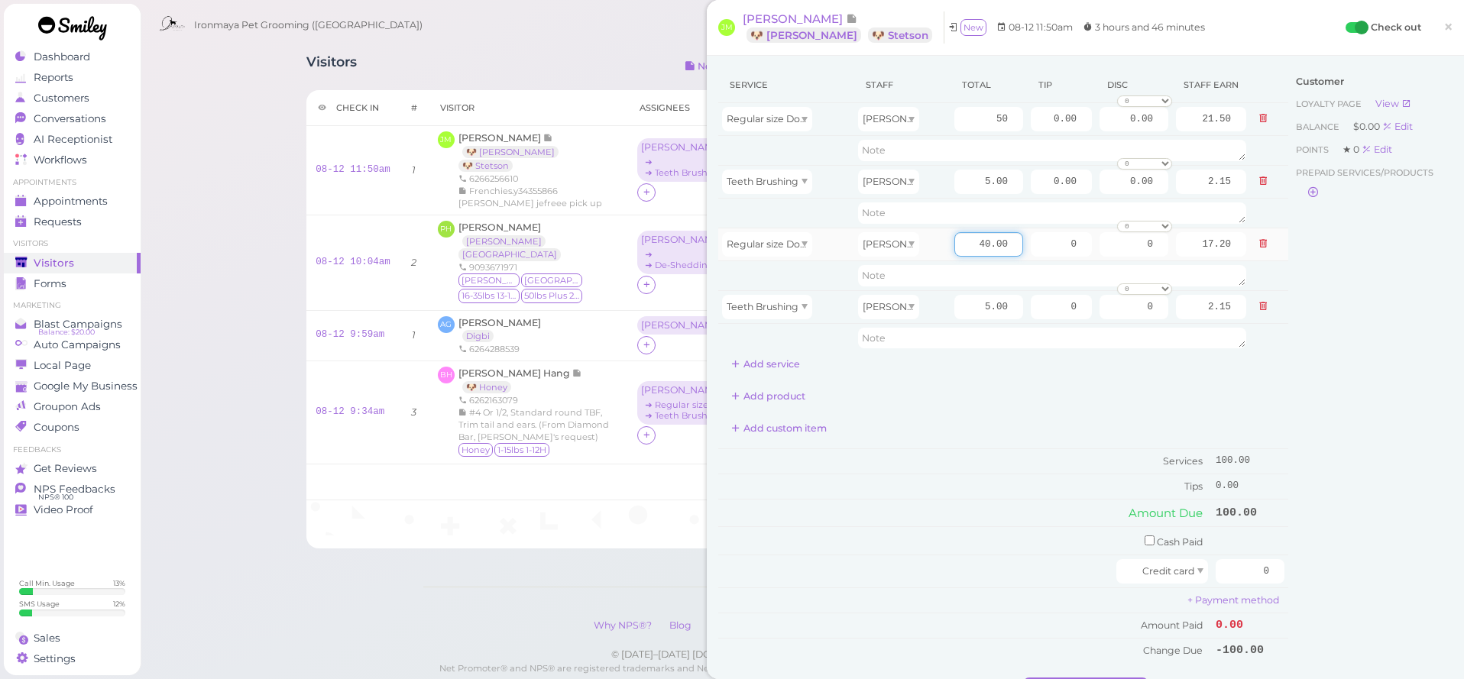
click at [967, 246] on input "40.00" at bounding box center [988, 244] width 69 height 24
type input "50"
type input "21.50"
drag, startPoint x: 1294, startPoint y: 337, endPoint x: 1279, endPoint y: 361, distance: 28.2
click at [1293, 337] on div "Customer Loyalty page View Balance $0.00 Edit Points ★ 0 Edit Prepaid services/…" at bounding box center [1370, 372] width 164 height 610
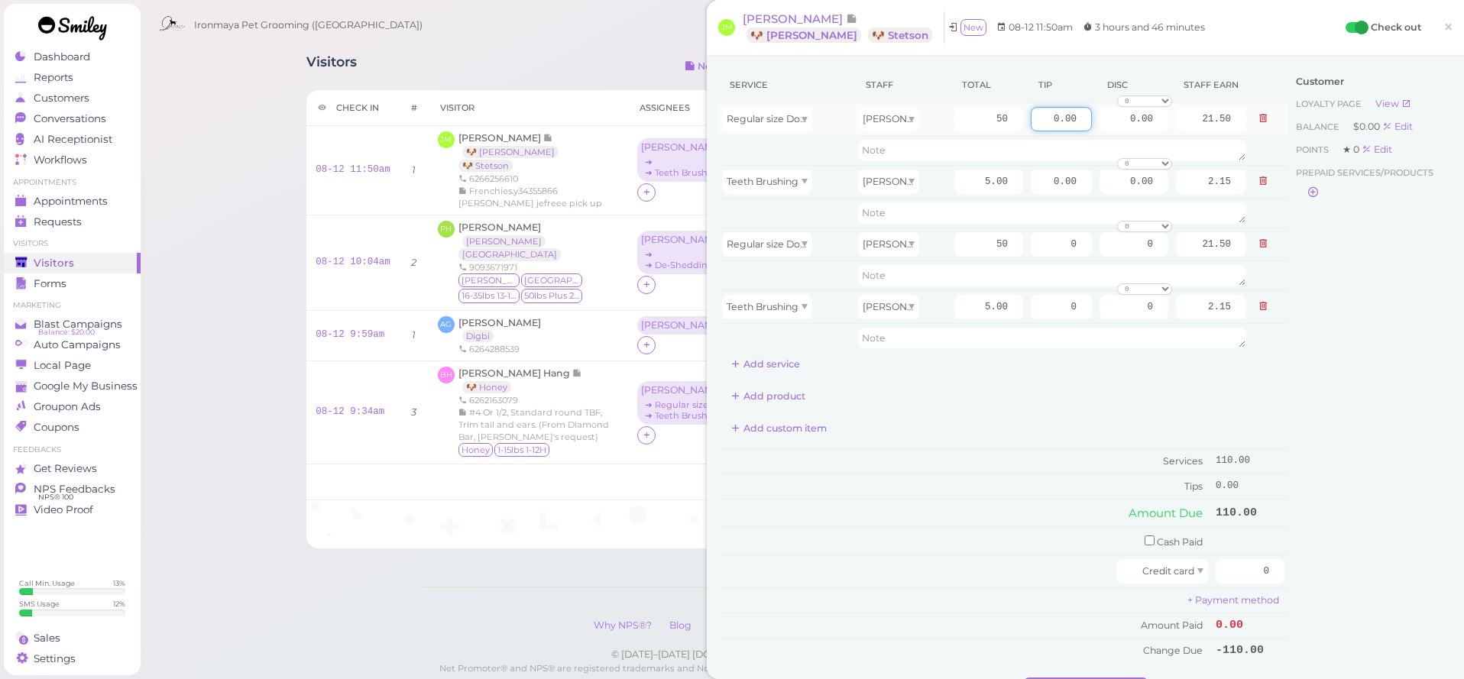
click at [1051, 123] on input "0.00" at bounding box center [1060, 119] width 61 height 24
type input "11"
click at [1063, 241] on input "0" at bounding box center [1060, 244] width 61 height 24
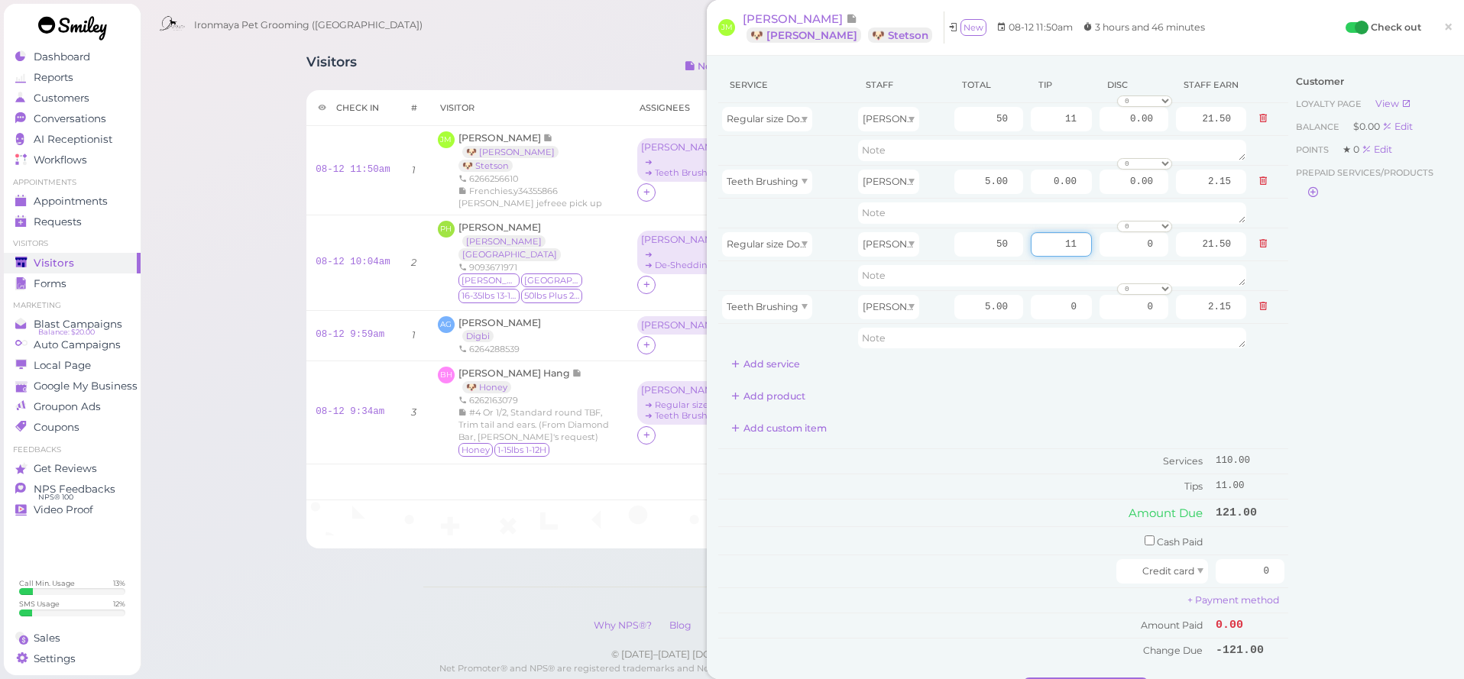
type input "11"
drag, startPoint x: 1458, startPoint y: 353, endPoint x: 1418, endPoint y: 386, distance: 51.5
click at [1457, 353] on div "Service Staff Total Tip Disc Staff earn Regular size Dog Bath and Brush (35 lbs…" at bounding box center [1085, 388] width 757 height 665
click at [1254, 565] on input "0" at bounding box center [1249, 571] width 69 height 24
click at [1253, 564] on input "0" at bounding box center [1249, 571] width 69 height 24
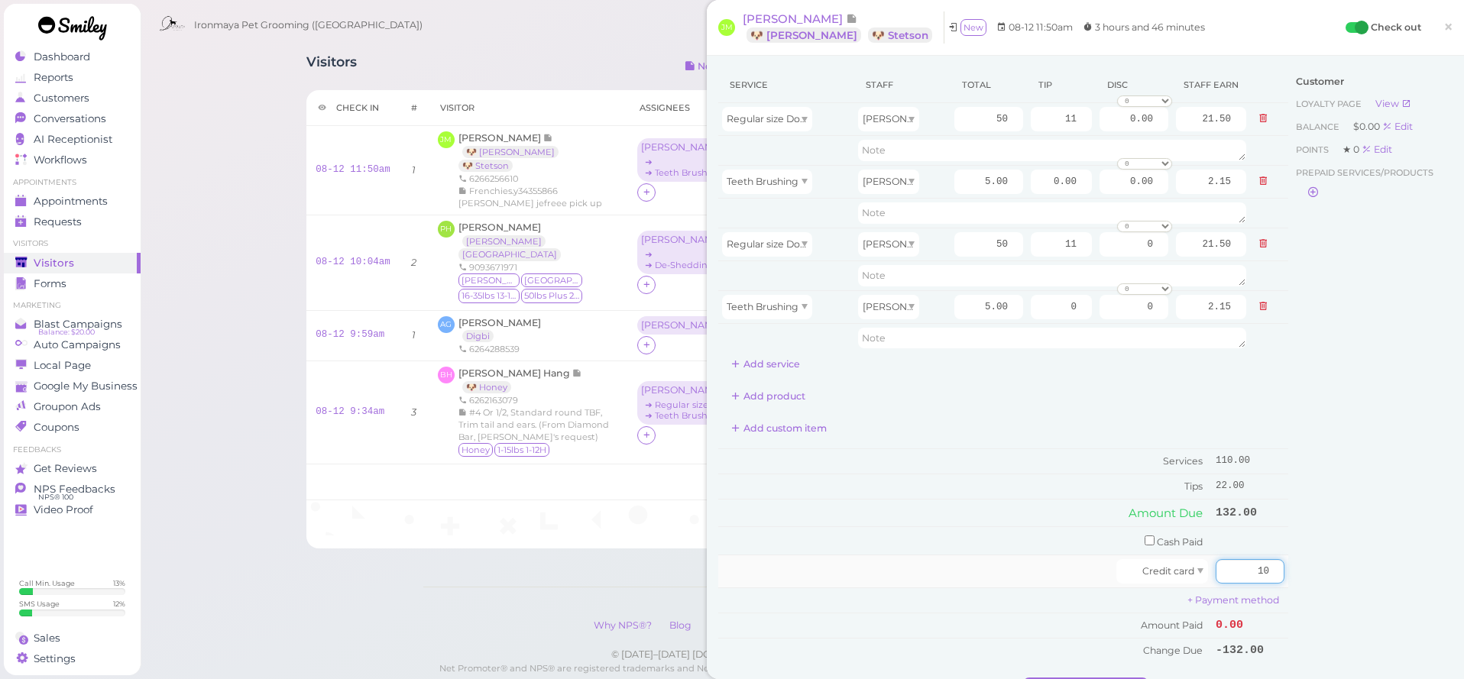
click at [1253, 564] on input "10" at bounding box center [1249, 571] width 69 height 24
type input "132"
click at [1425, 549] on div "Customer Loyalty page View Balance $0.00 Edit Points ★ 0 Edit Prepaid services/…" at bounding box center [1370, 372] width 164 height 610
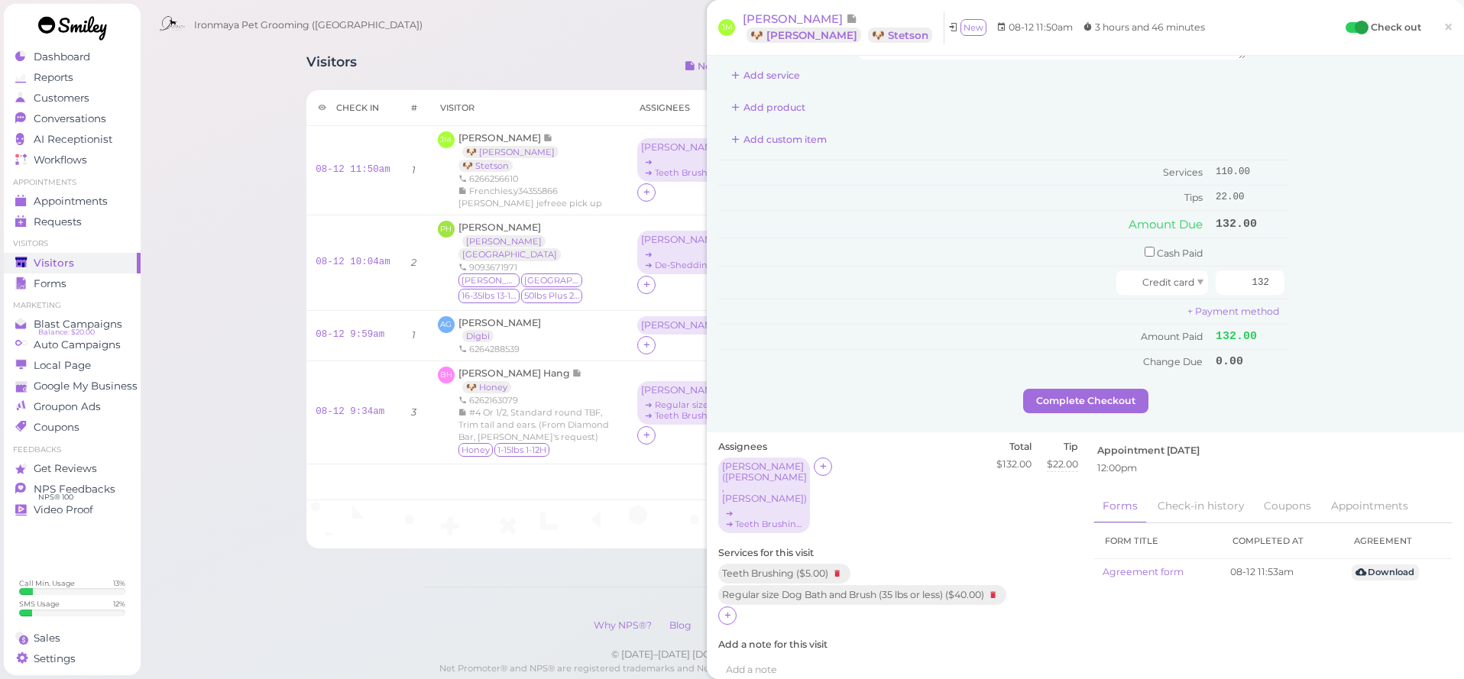
scroll to position [461, 0]
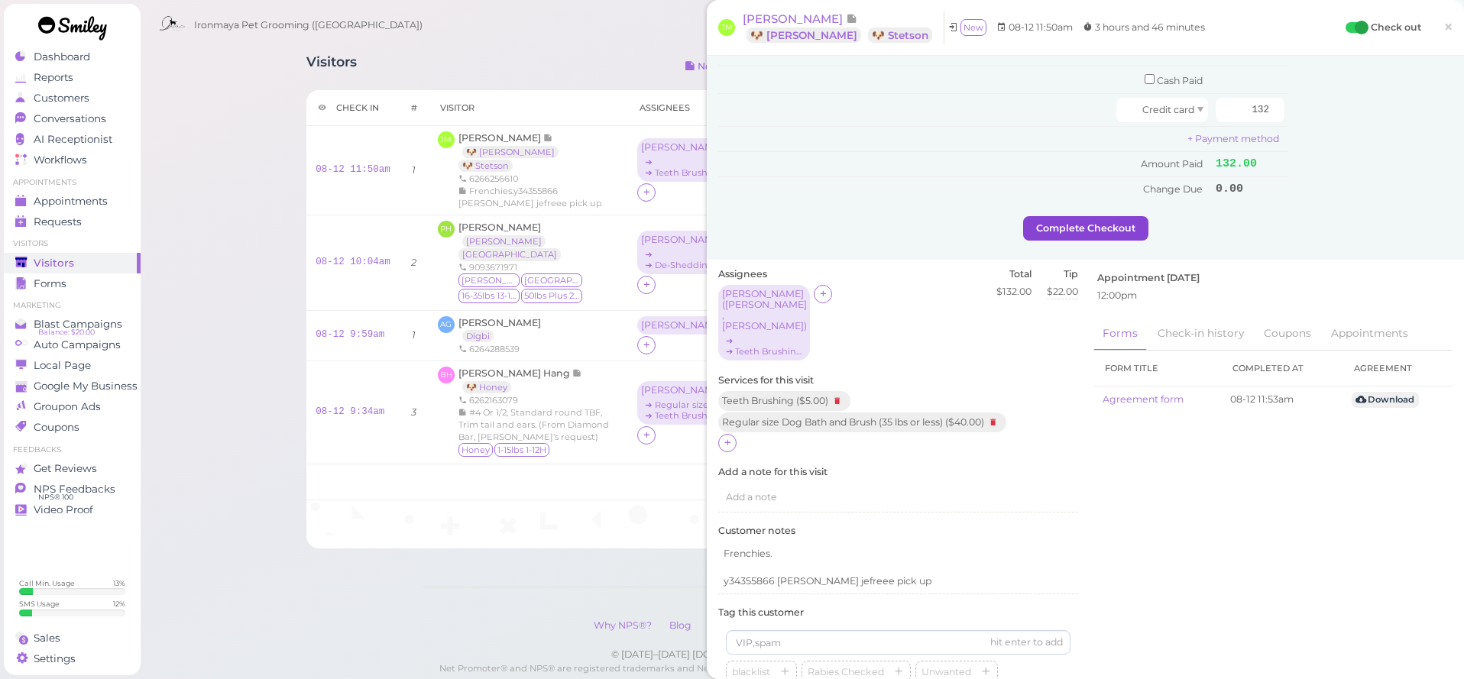
click at [1040, 221] on button "Complete Checkout" at bounding box center [1085, 228] width 125 height 24
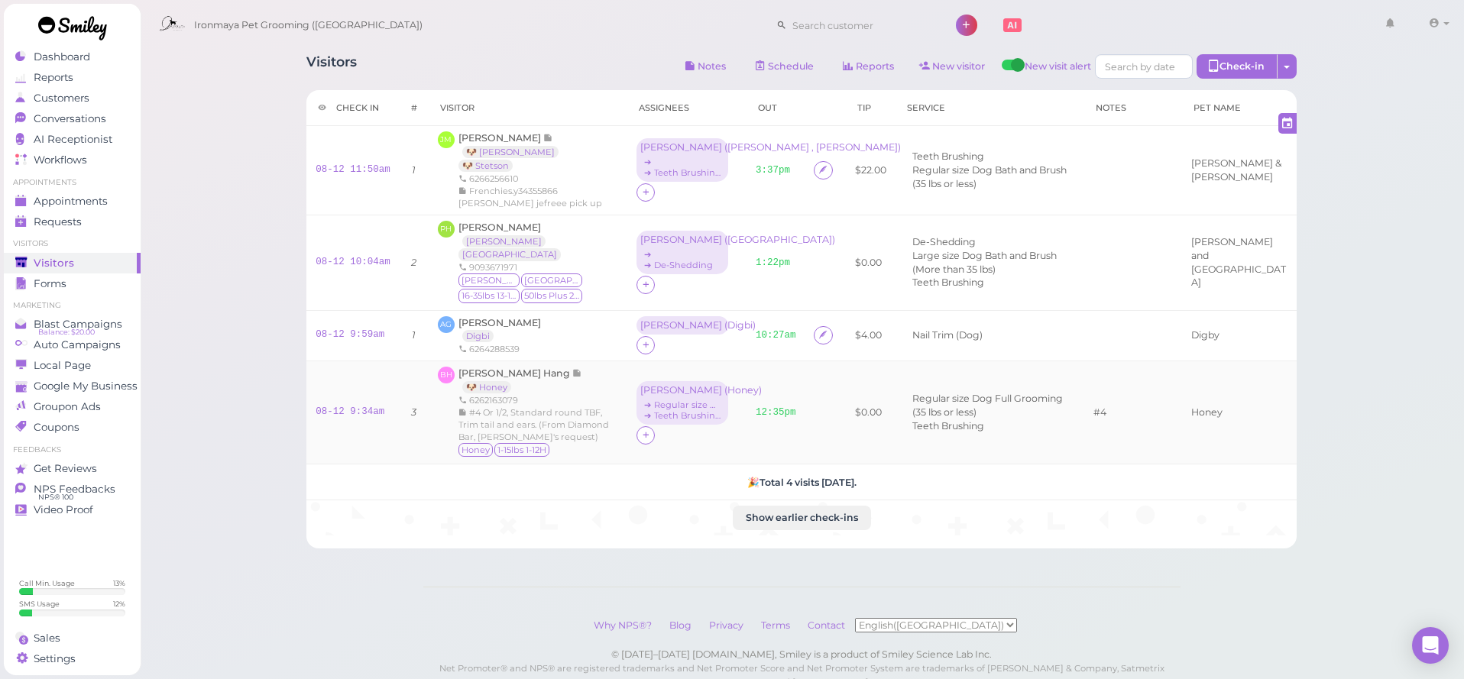
scroll to position [18, 0]
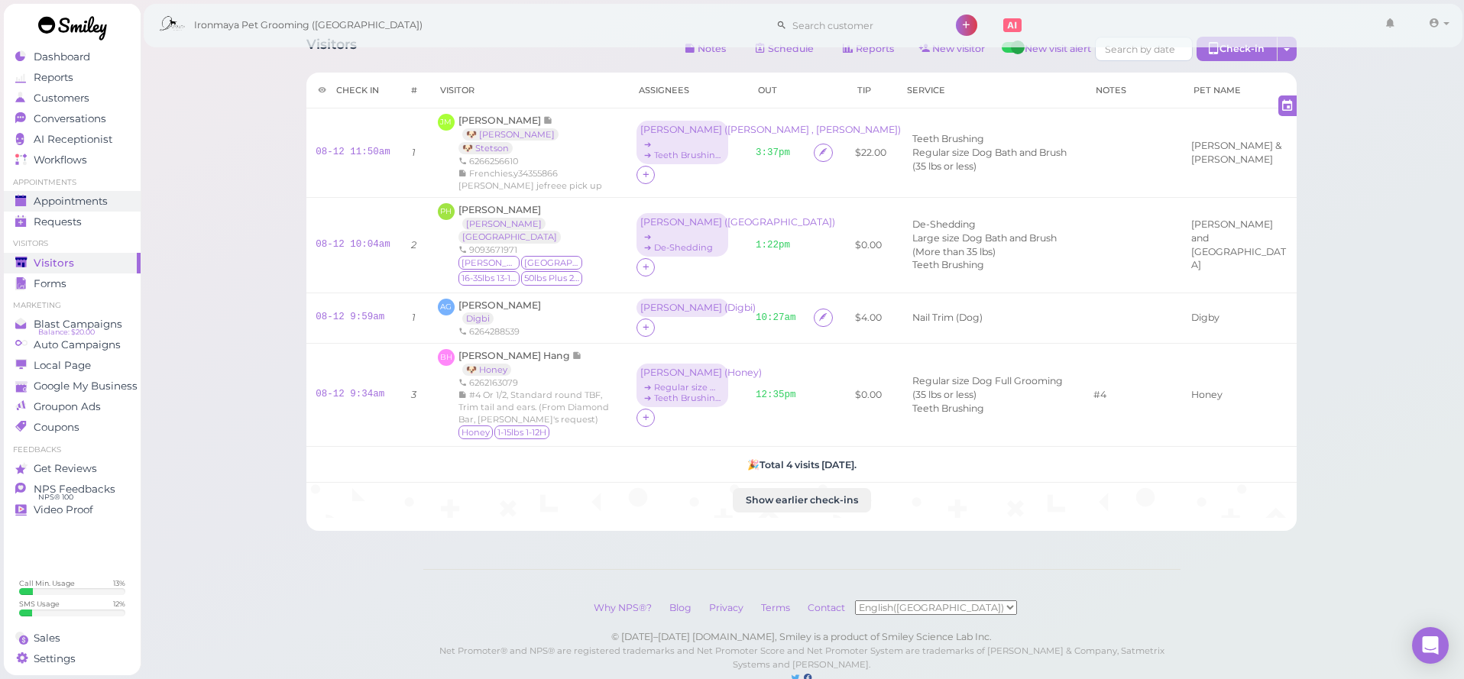
click at [77, 203] on span "Appointments" at bounding box center [71, 201] width 74 height 13
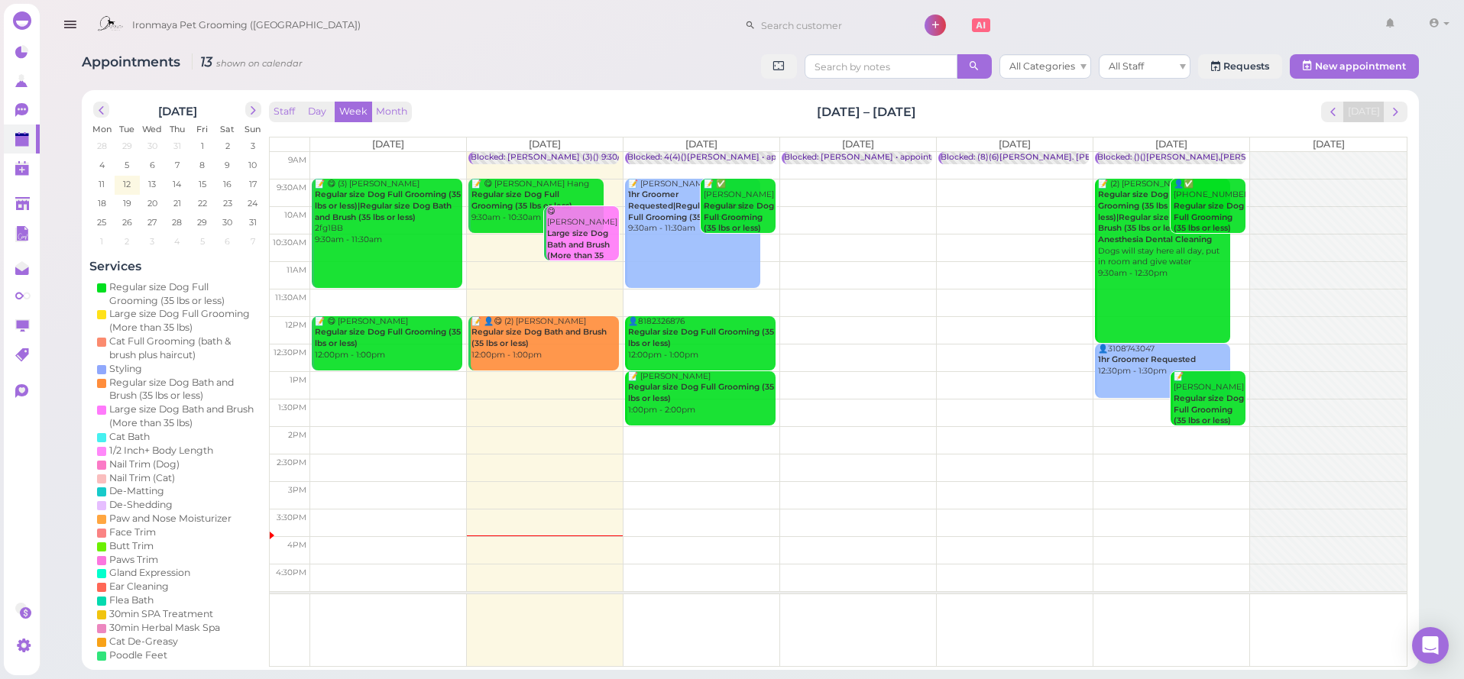
click at [859, 189] on td at bounding box center [858, 192] width 1096 height 27
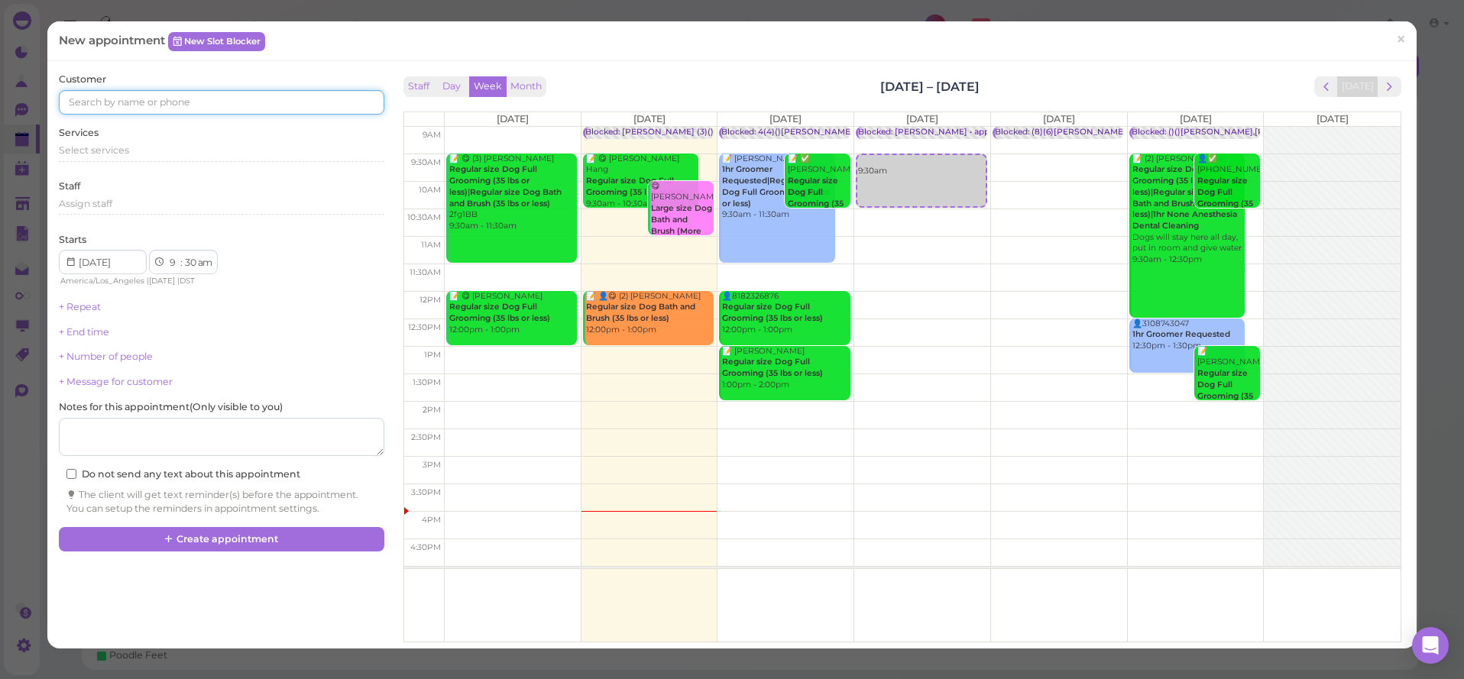
click at [171, 108] on input at bounding box center [221, 102] width 325 height 24
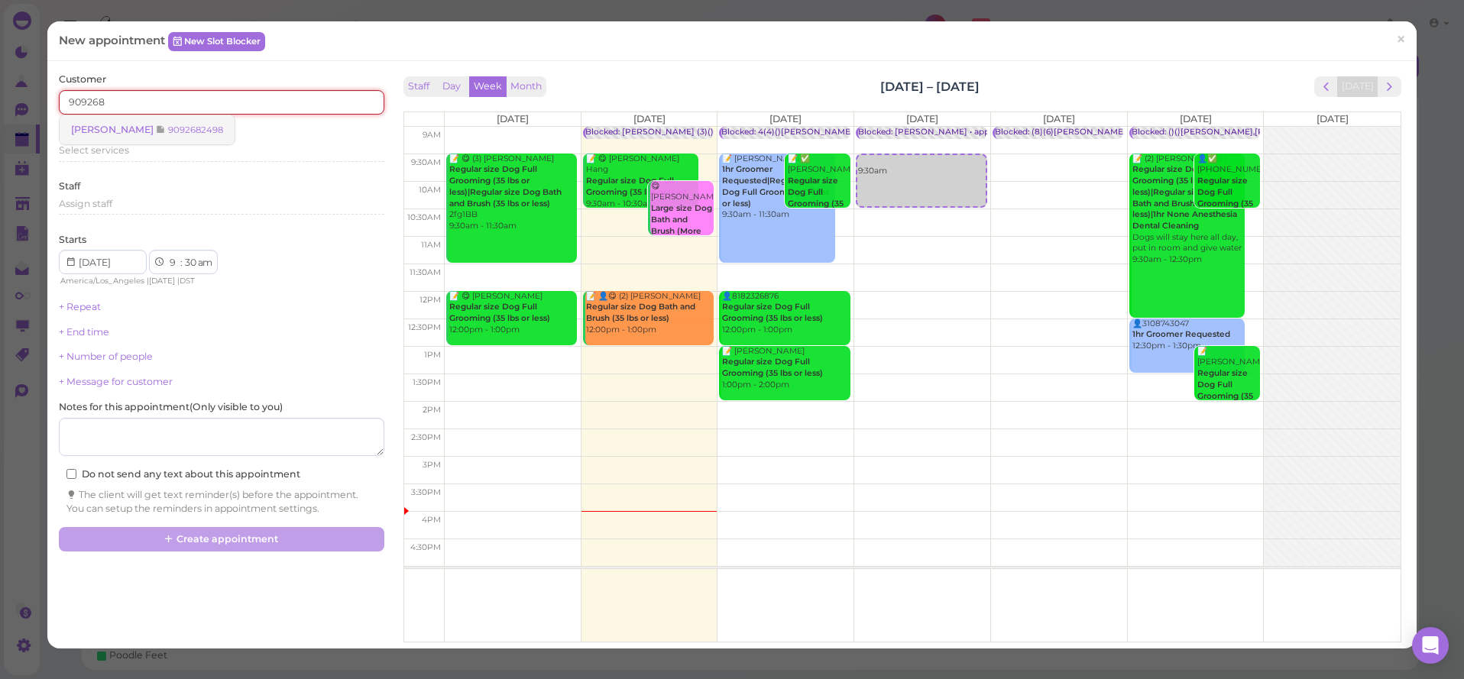
type input "909268"
click at [105, 137] on link "Marlene Rodriguez 9092682498" at bounding box center [147, 129] width 175 height 29
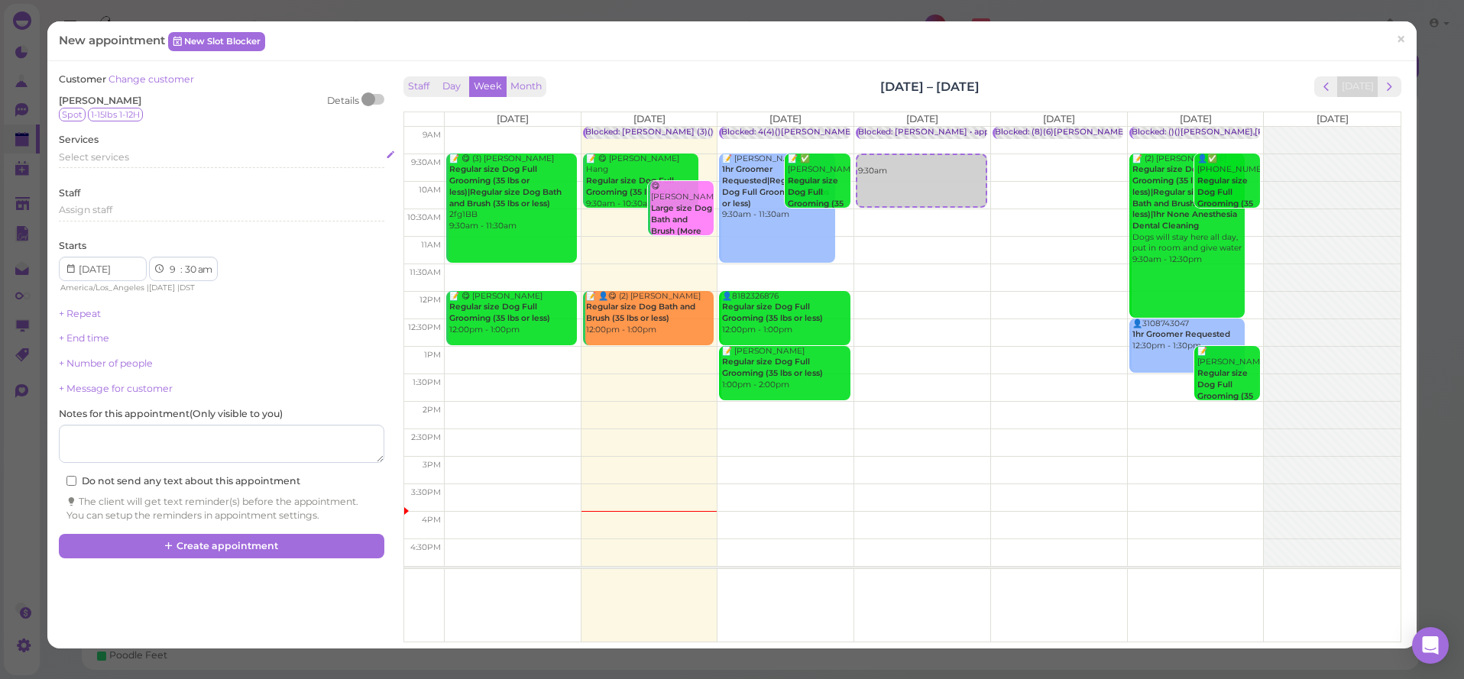
click at [102, 155] on span "Select services" at bounding box center [94, 156] width 70 height 11
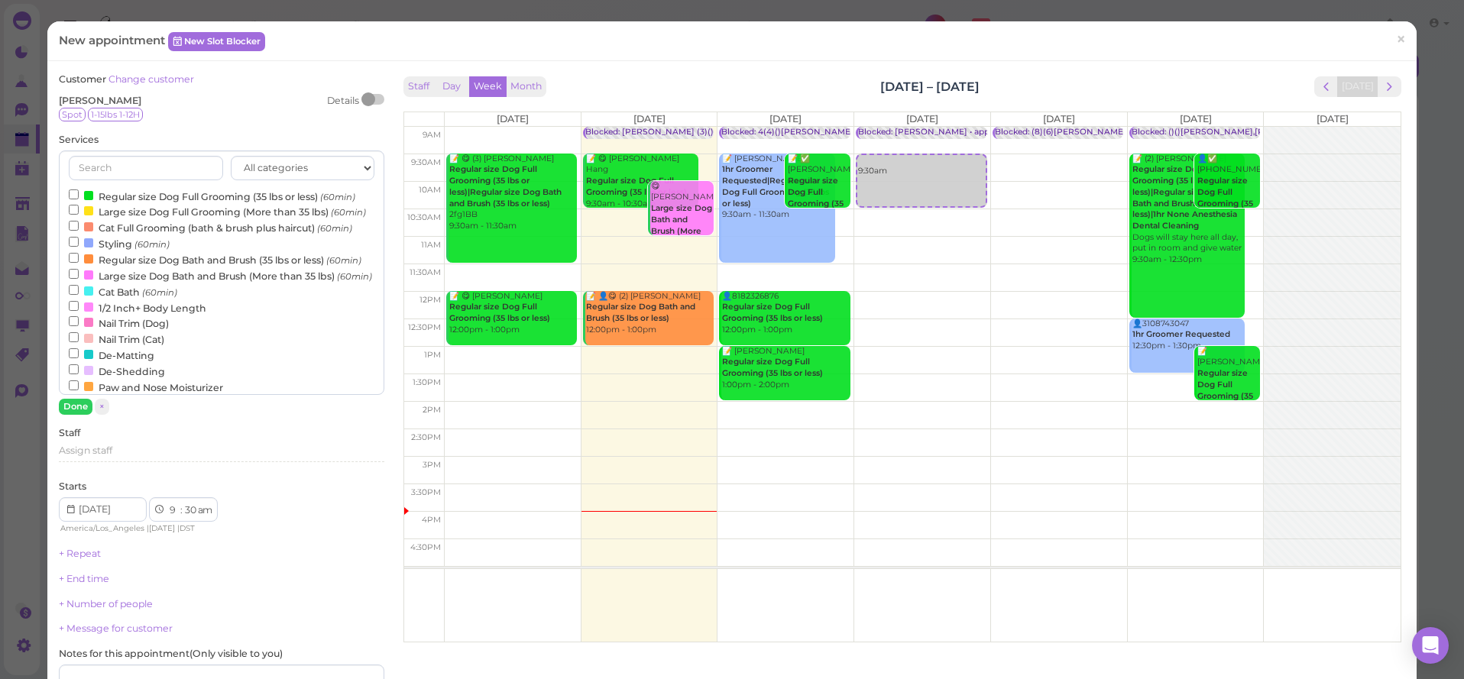
click at [114, 197] on label "Regular size Dog Full Grooming (35 lbs or less) (60min)" at bounding box center [212, 196] width 286 height 16
click at [79, 197] on input "Regular size Dog Full Grooming (35 lbs or less) (60min)" at bounding box center [74, 194] width 10 height 10
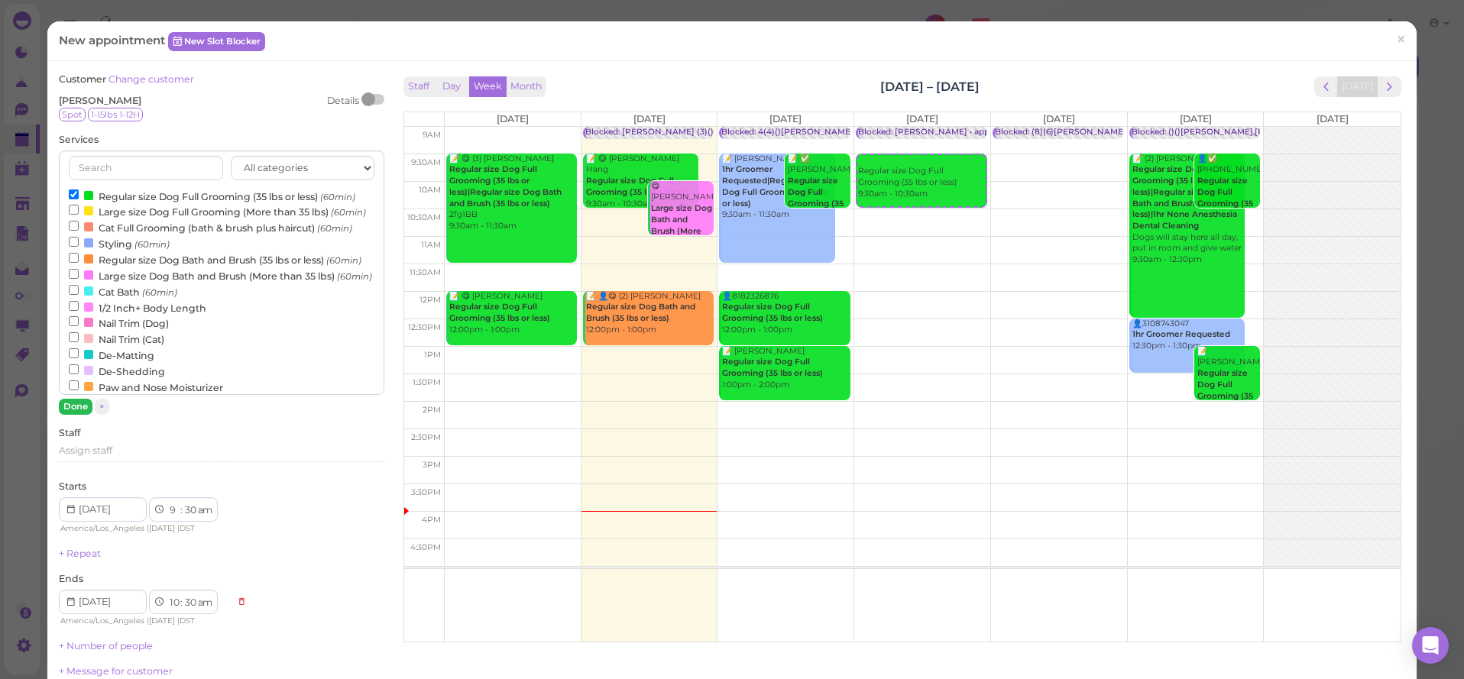
click at [82, 406] on button "Done" at bounding box center [76, 407] width 34 height 16
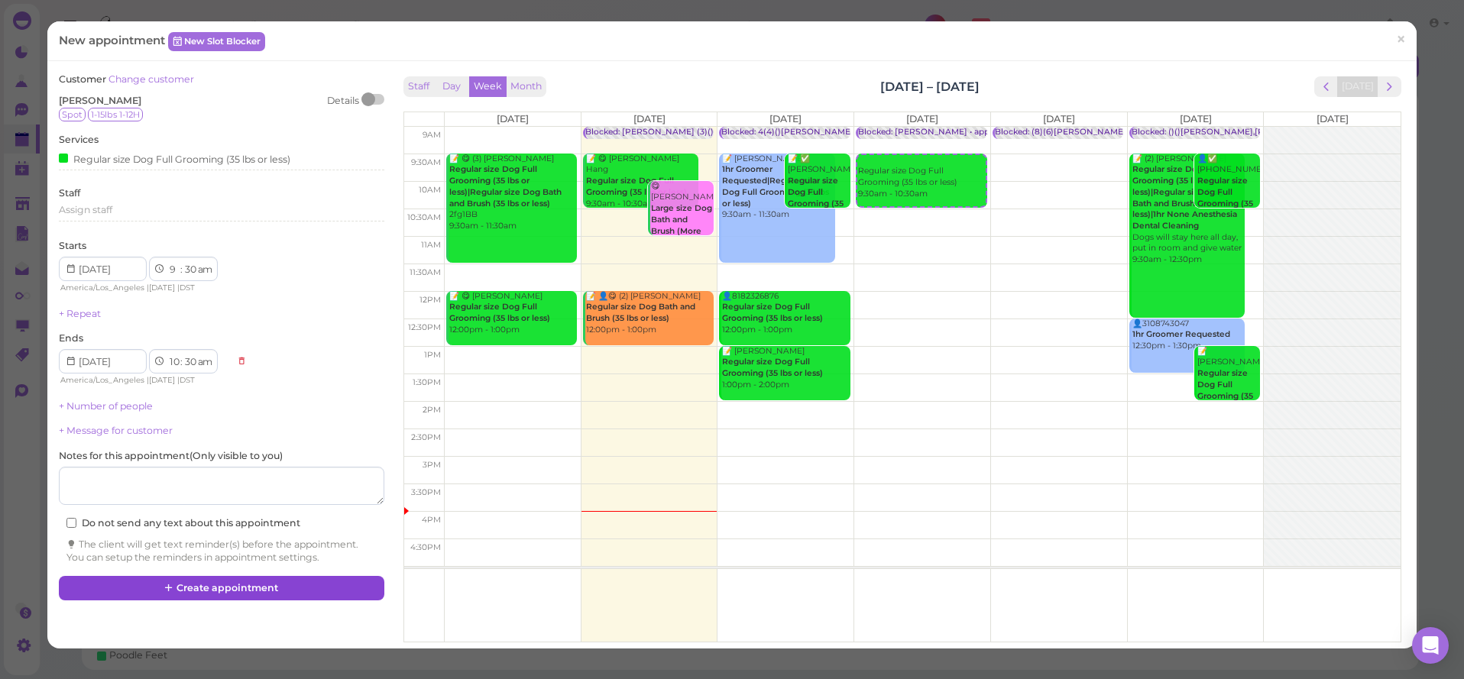
click at [218, 580] on button "Create appointment" at bounding box center [221, 588] width 325 height 24
